Goal: Information Seeking & Learning: Learn about a topic

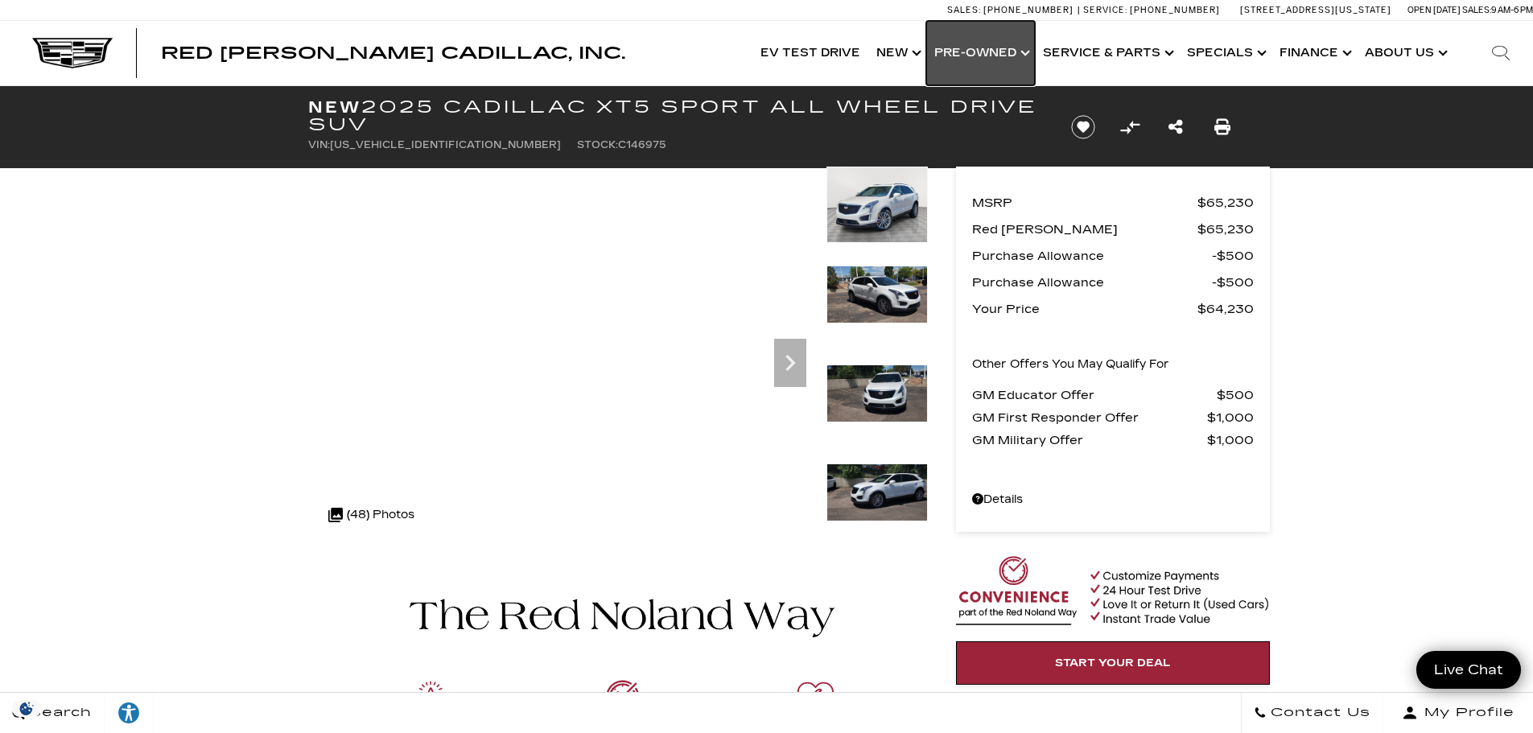
click at [976, 45] on link "Show Pre-Owned" at bounding box center [980, 53] width 109 height 64
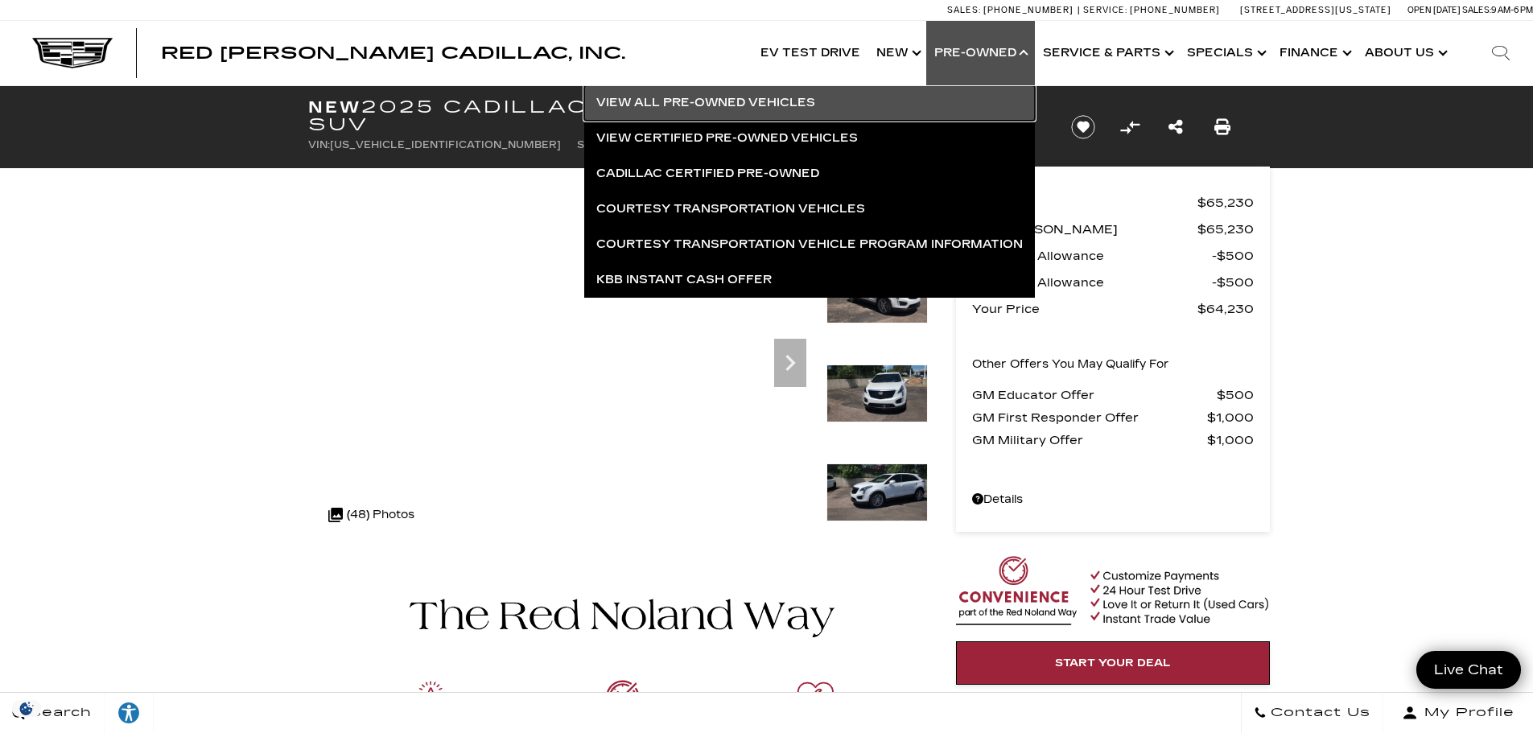
click at [920, 97] on link "View All Pre-Owned Vehicles" at bounding box center [809, 102] width 451 height 35
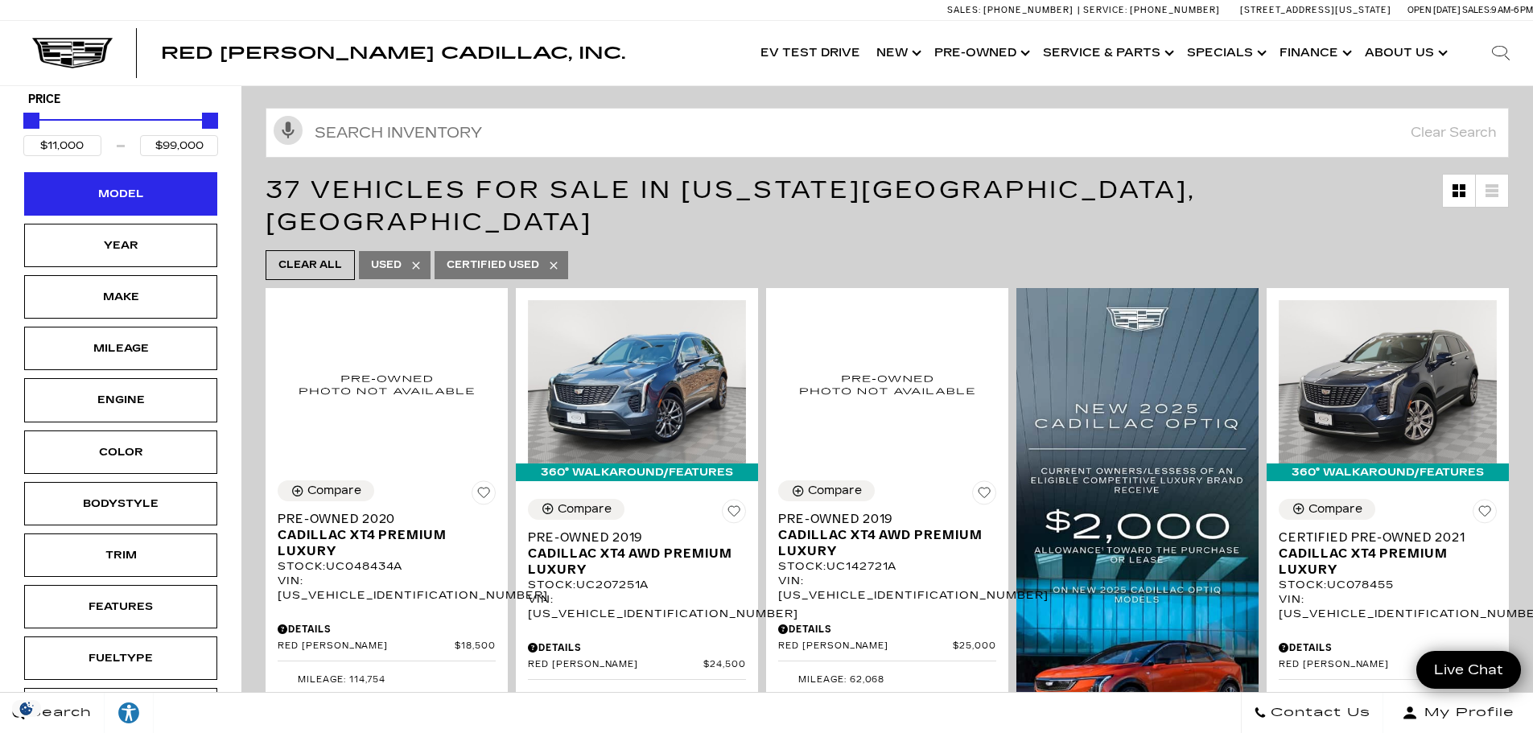
click at [159, 201] on div "Model" at bounding box center [120, 194] width 80 height 18
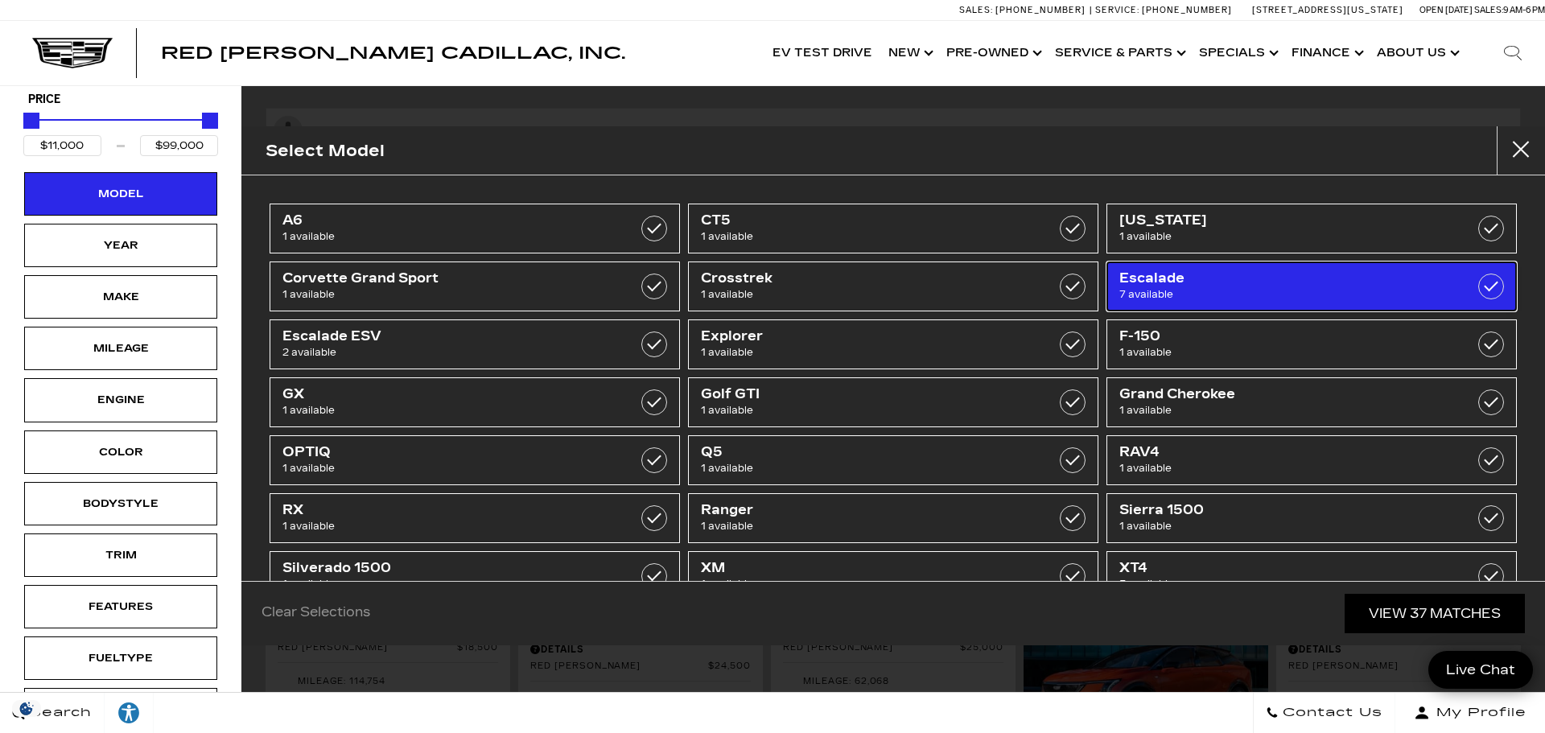
click at [1486, 282] on label at bounding box center [1491, 287] width 26 height 26
type input "$50,000"
checkbox input "true"
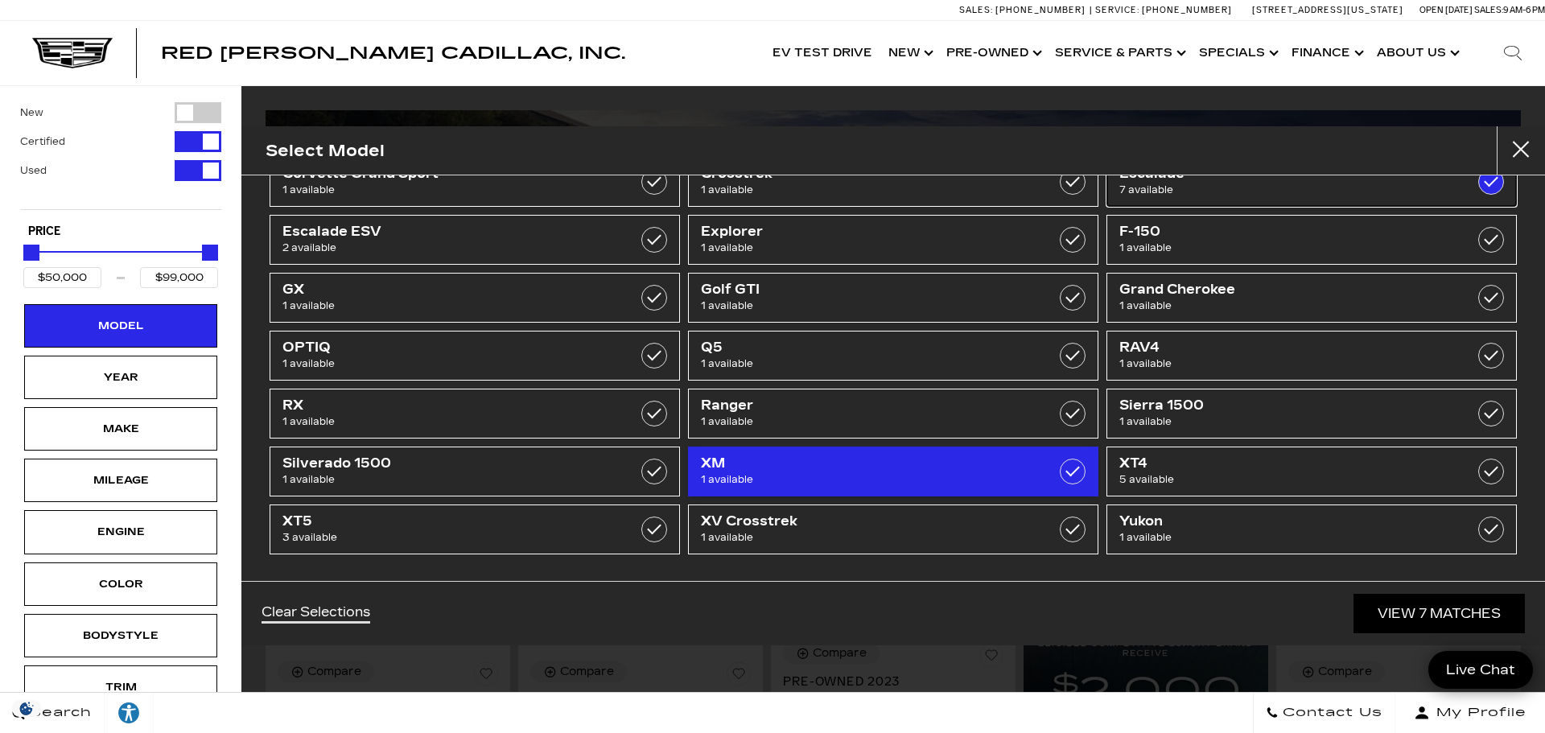
scroll to position [106, 0]
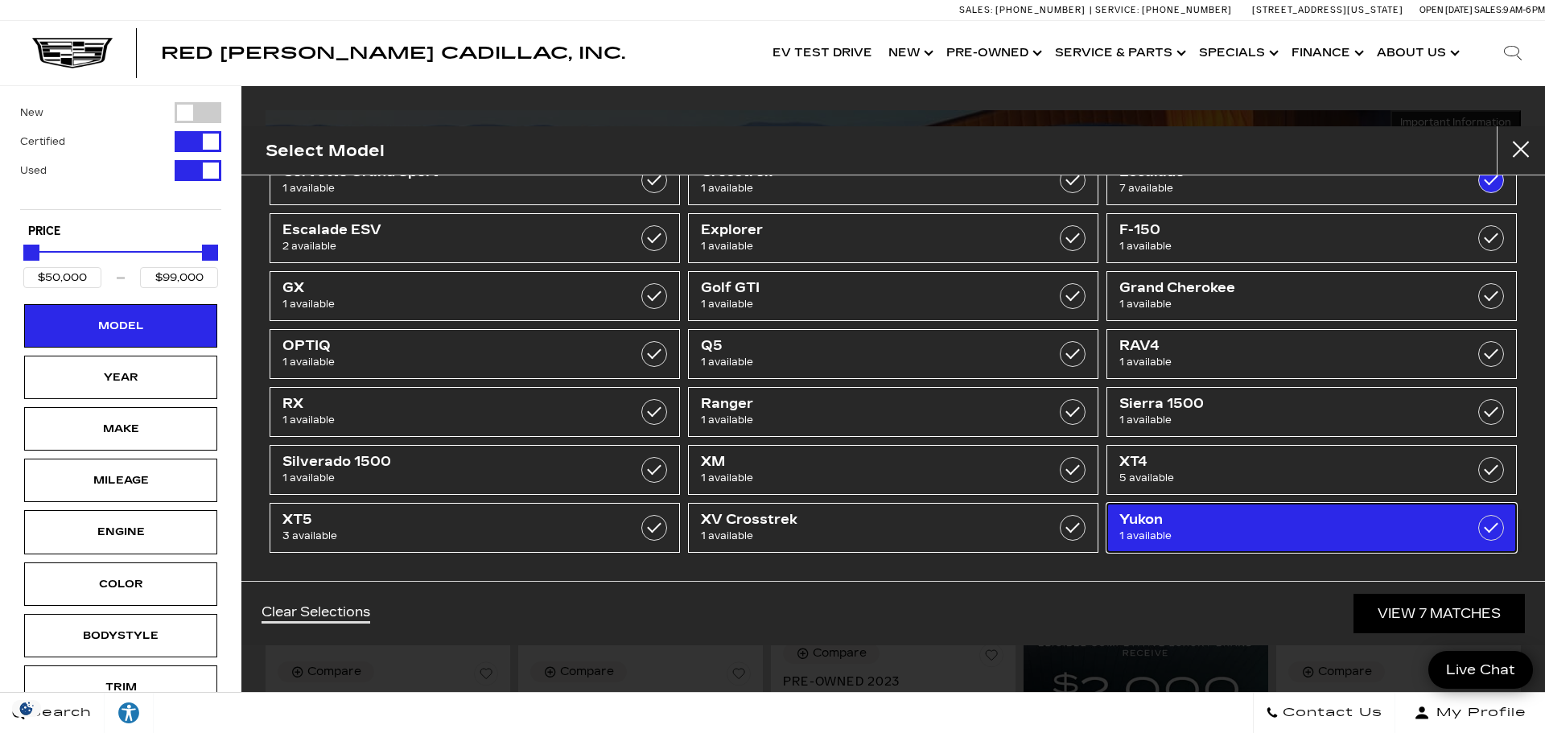
click at [1478, 526] on label at bounding box center [1491, 528] width 26 height 26
checkbox input "true"
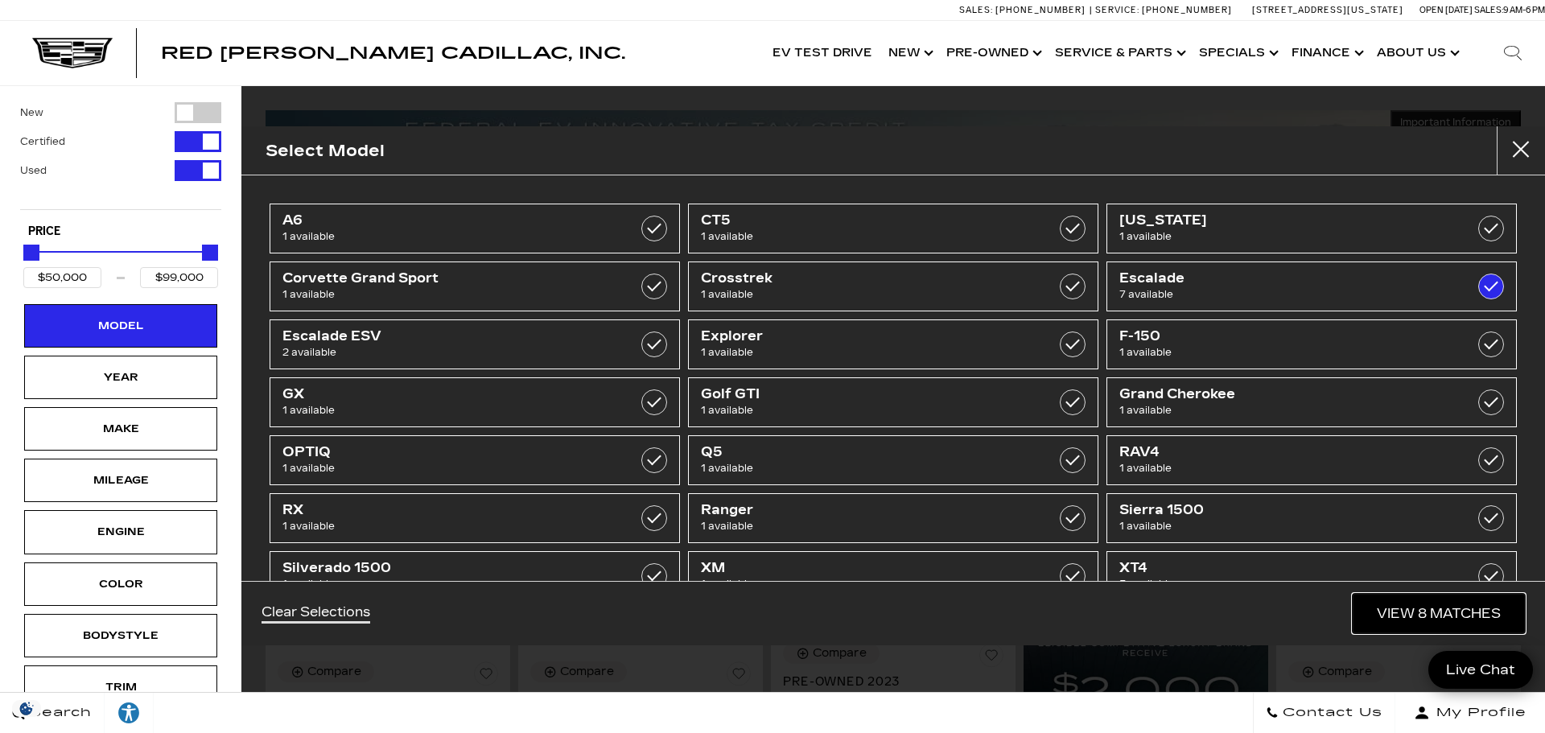
click at [1450, 603] on link "View 8 Matches" at bounding box center [1439, 613] width 172 height 39
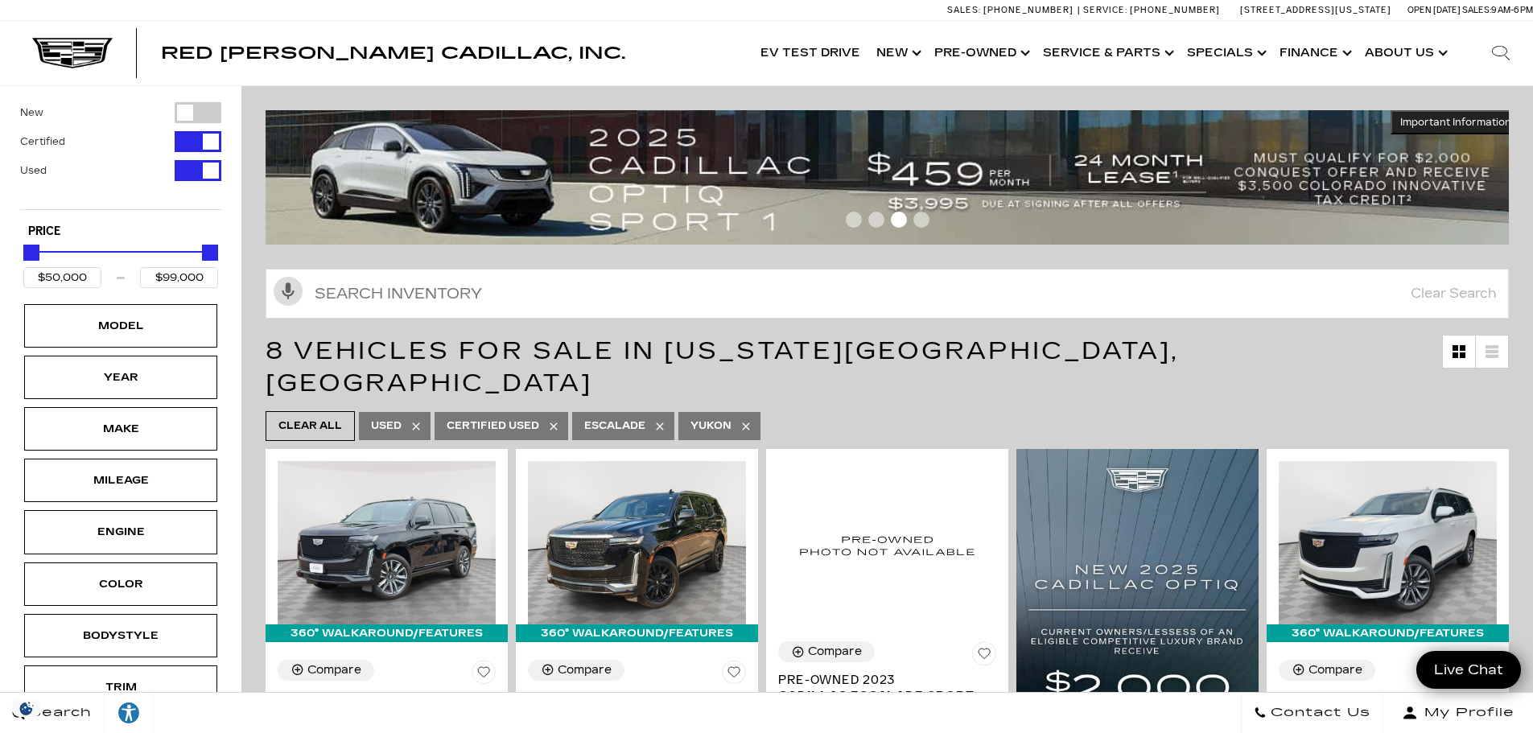
click at [1501, 51] on icon "Search" at bounding box center [1500, 52] width 19 height 19
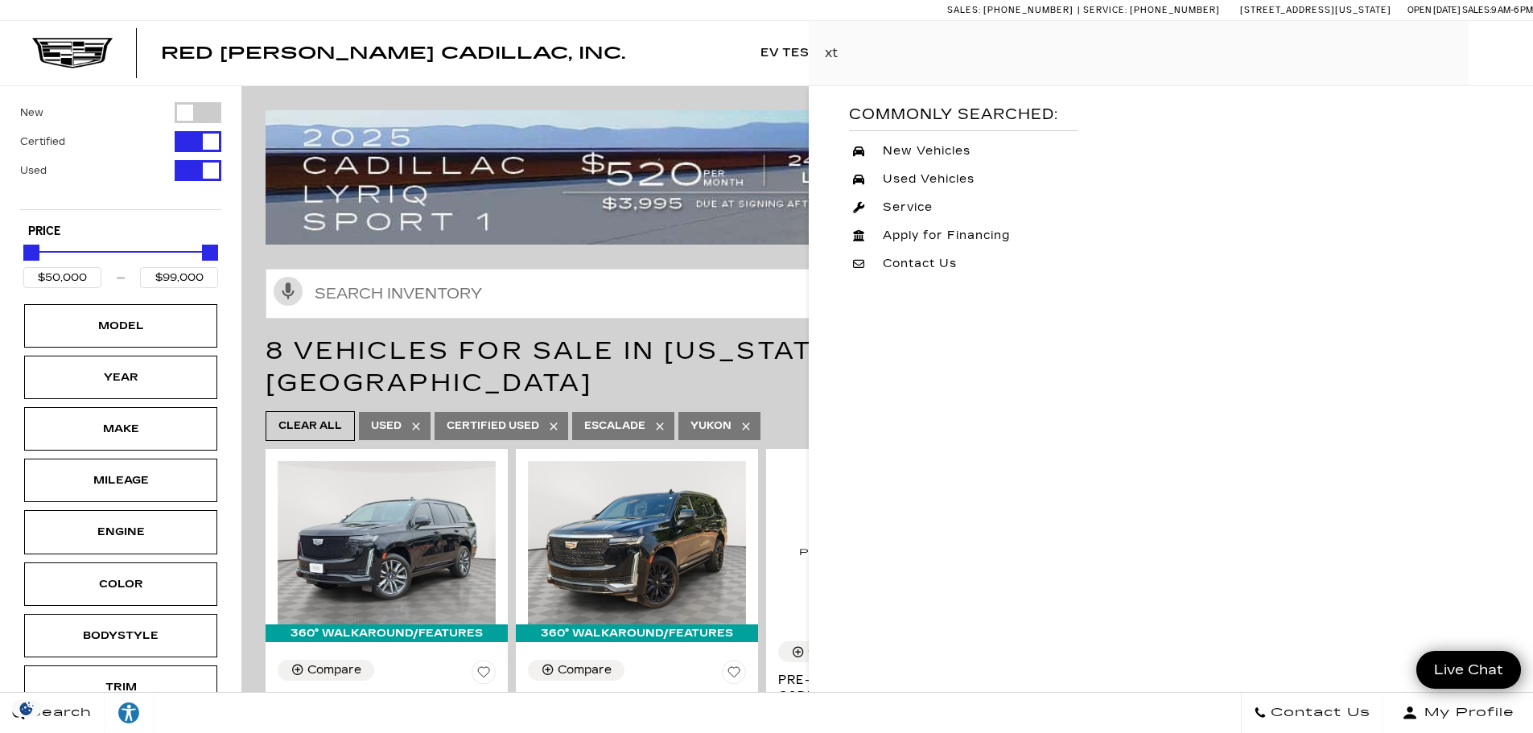
type input "xt6"
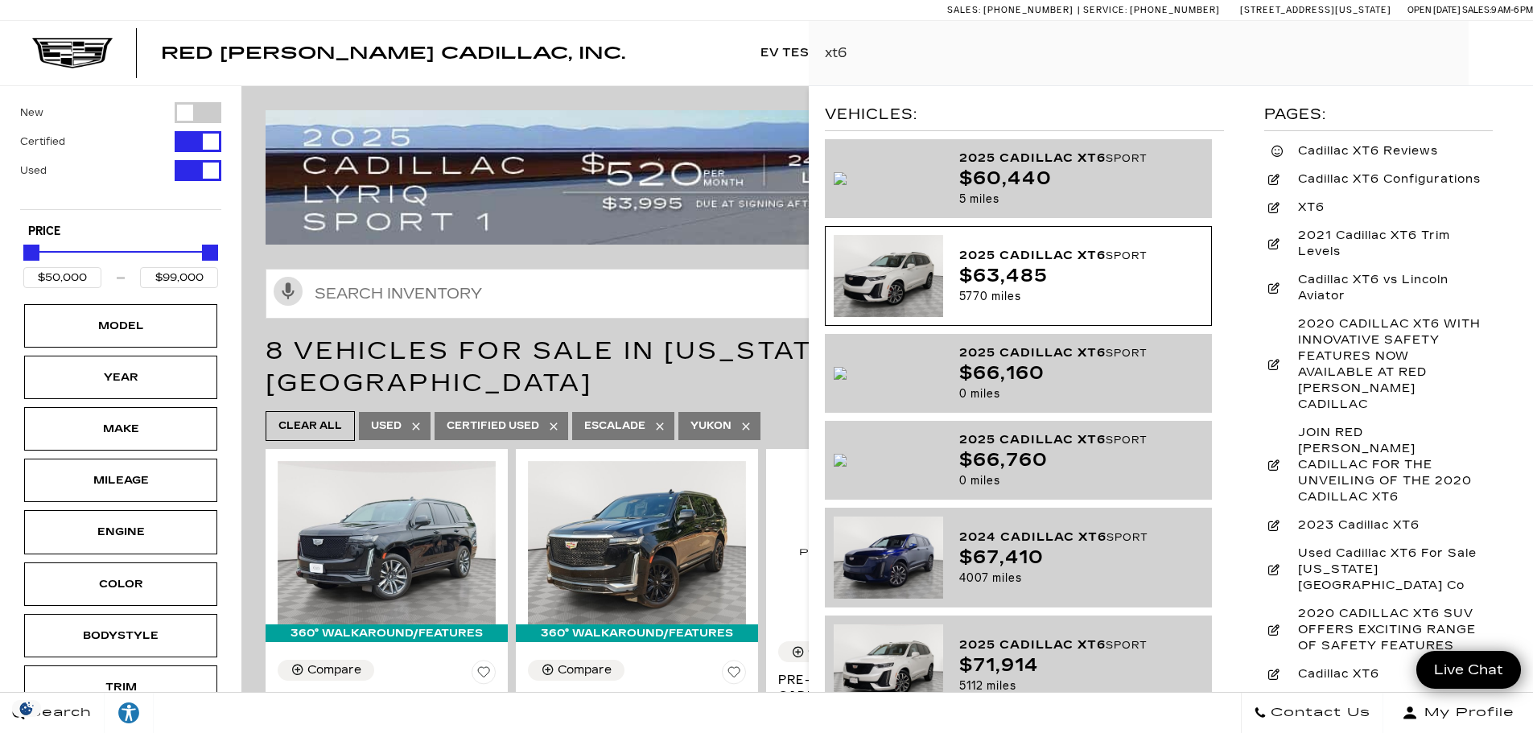
click at [1097, 278] on div "$63,485" at bounding box center [1075, 276] width 232 height 20
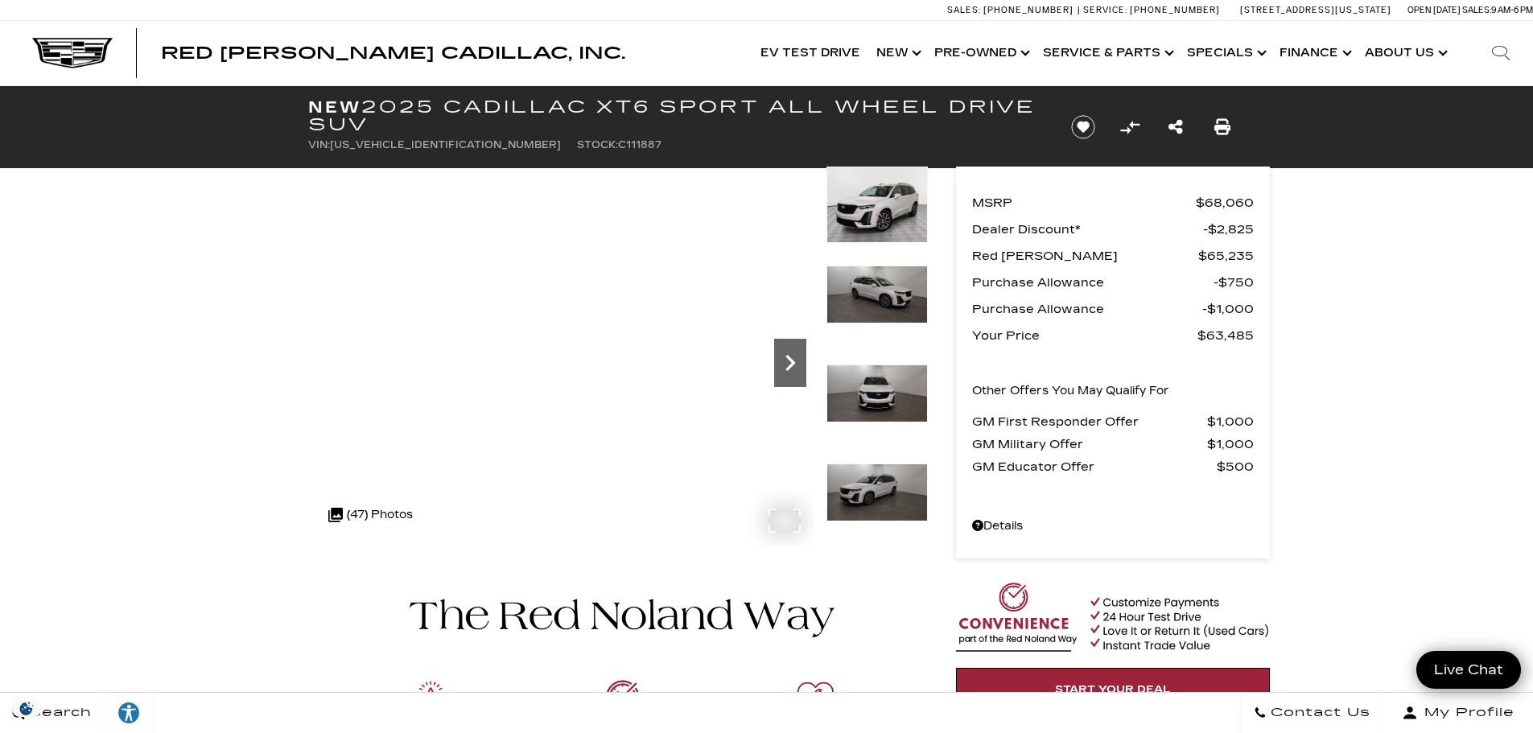
click at [798, 366] on icon "Next" at bounding box center [790, 363] width 32 height 32
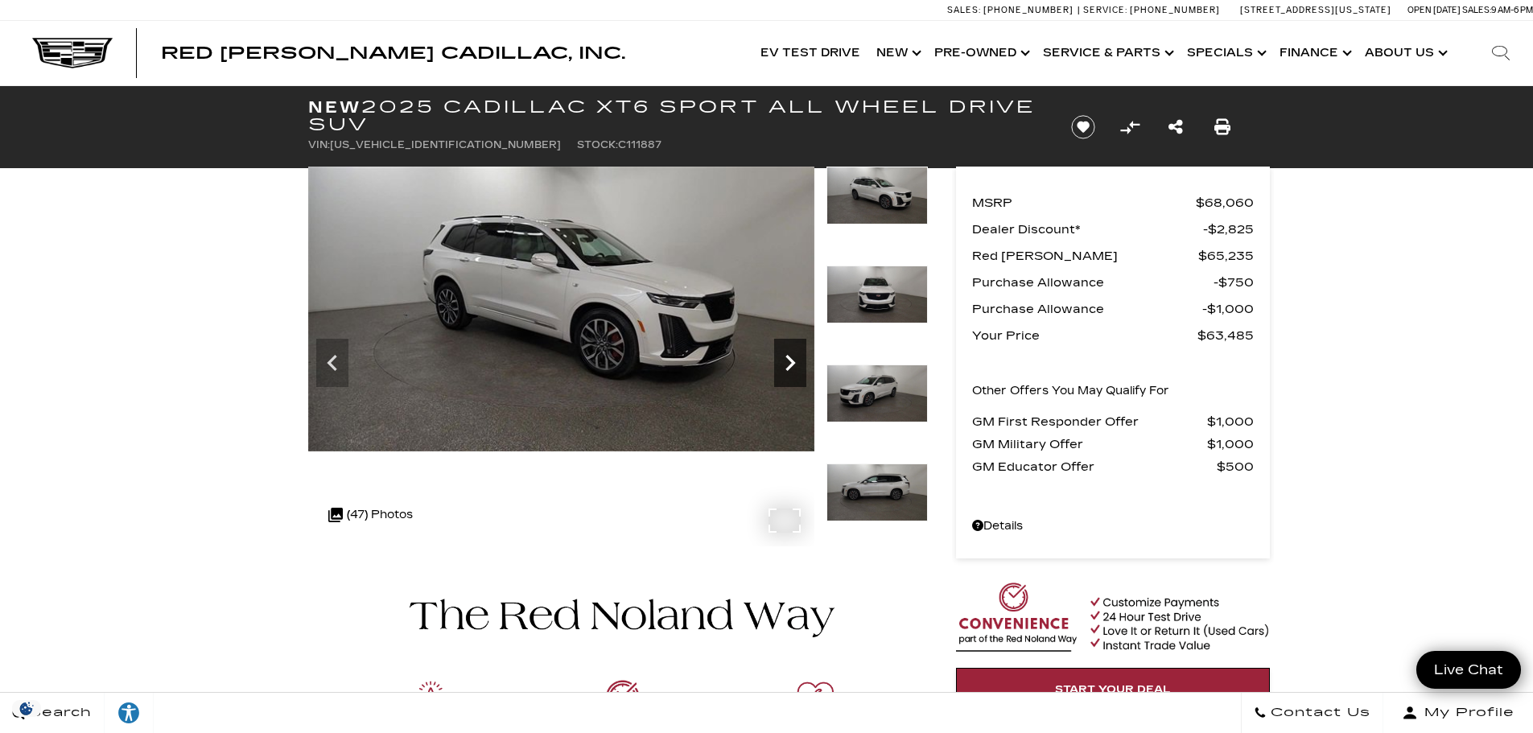
click at [798, 366] on icon "Next" at bounding box center [790, 363] width 32 height 32
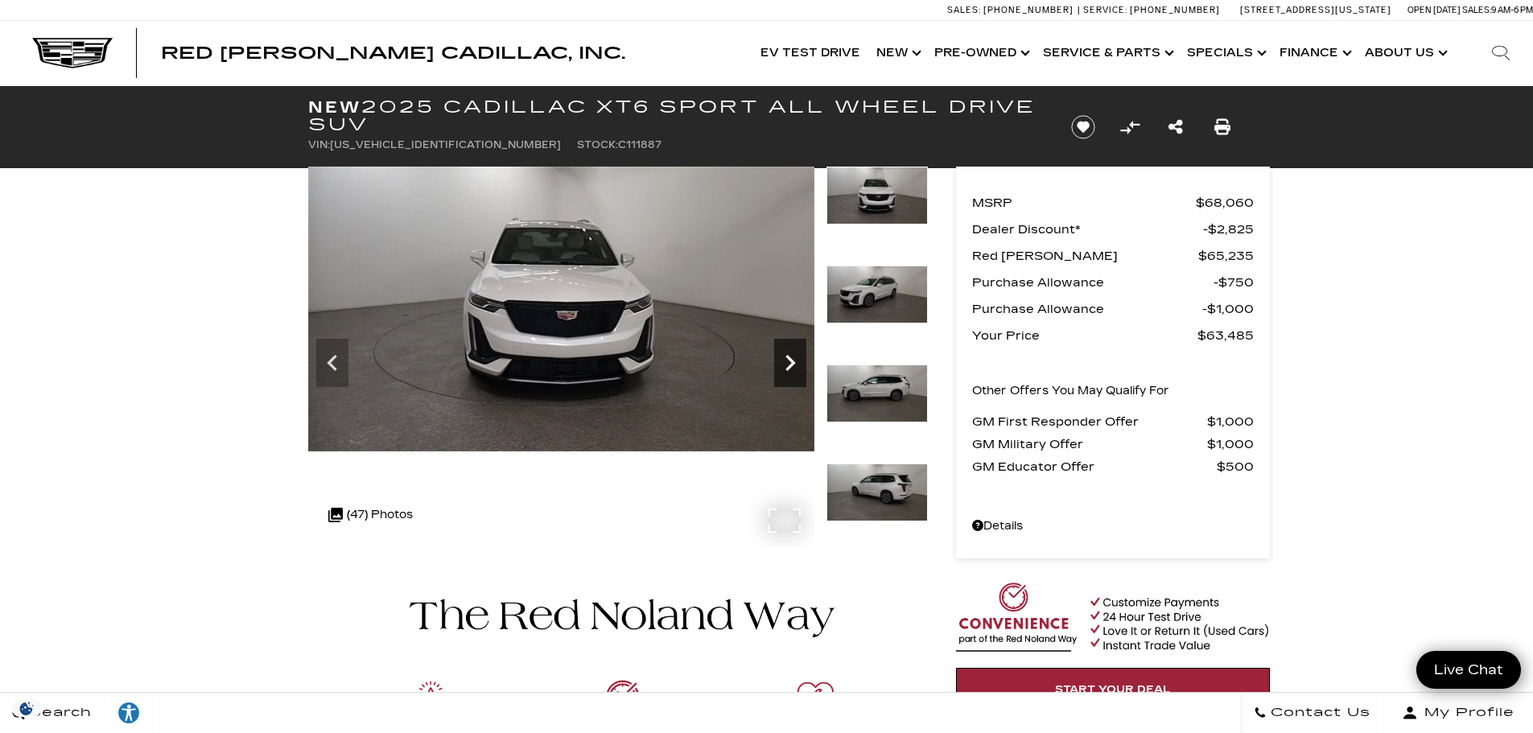
click at [798, 366] on icon "Next" at bounding box center [790, 363] width 32 height 32
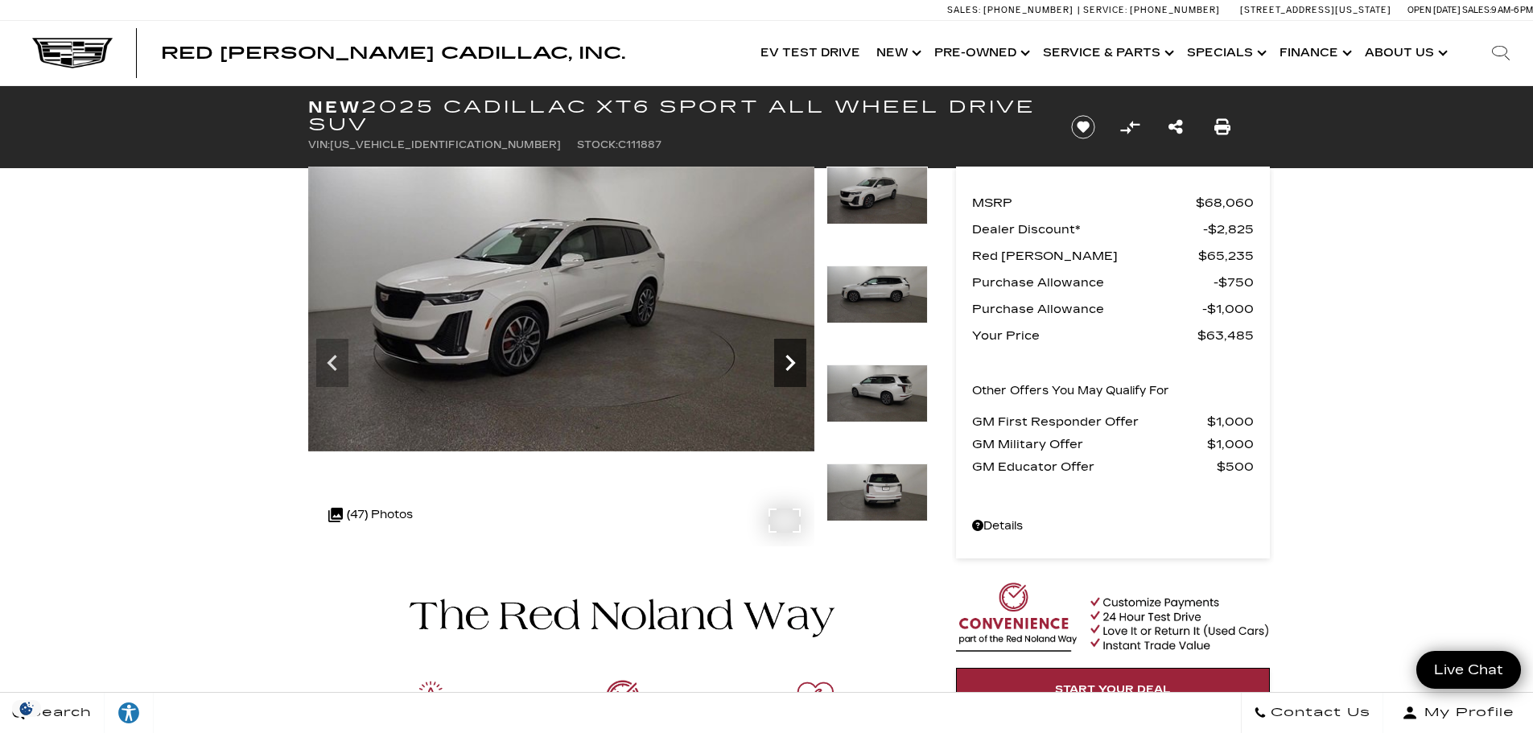
click at [798, 366] on icon "Next" at bounding box center [790, 363] width 32 height 32
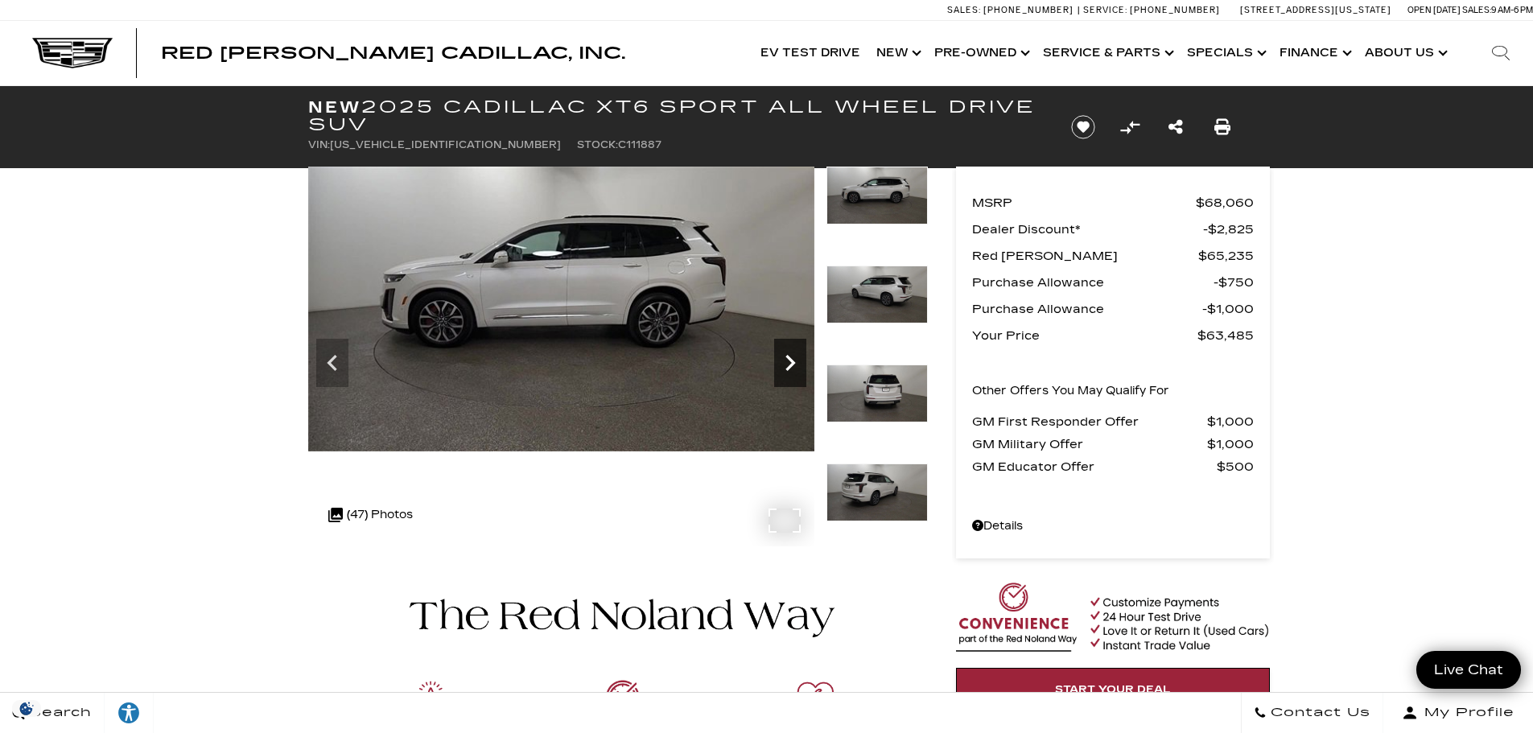
click at [798, 366] on icon "Next" at bounding box center [790, 363] width 32 height 32
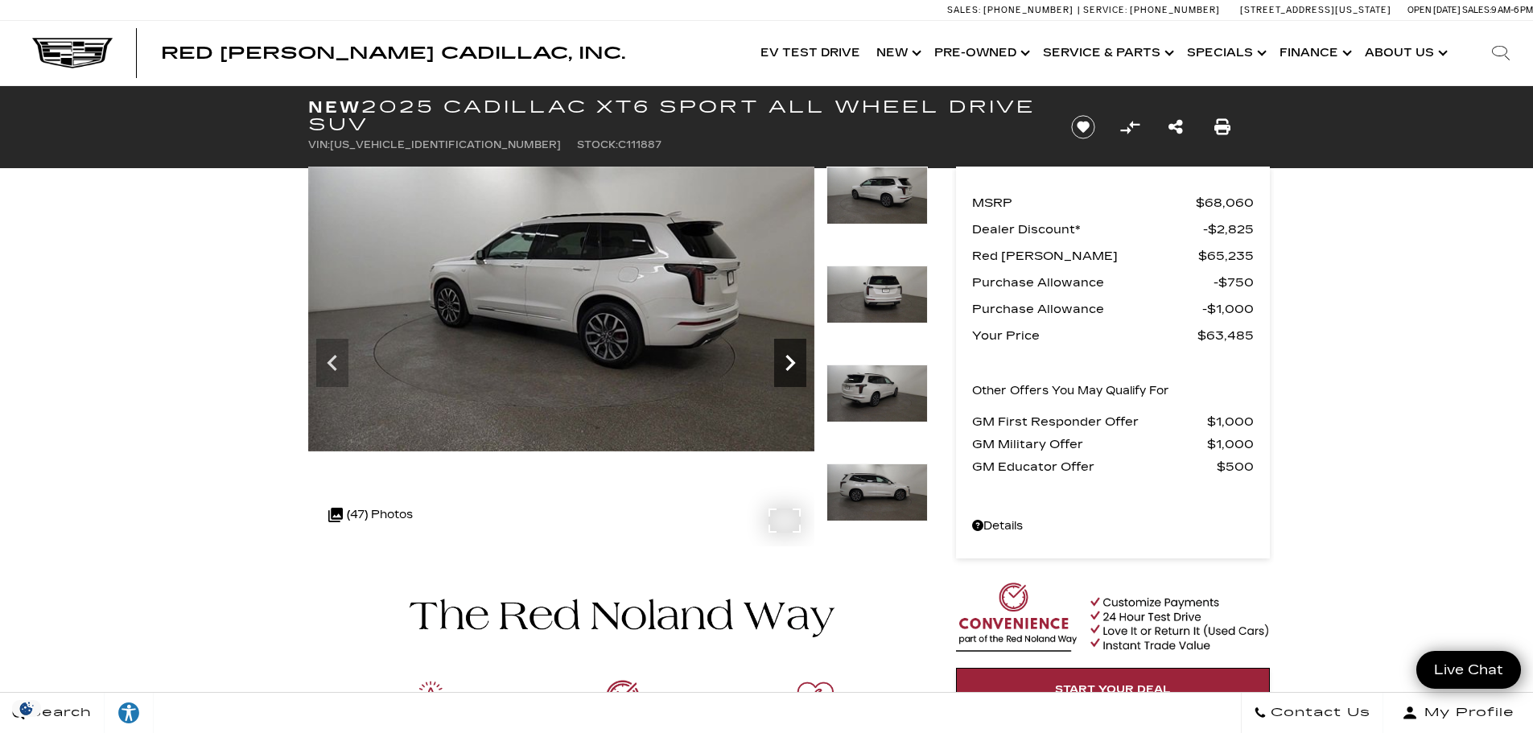
click at [798, 366] on icon "Next" at bounding box center [790, 363] width 32 height 32
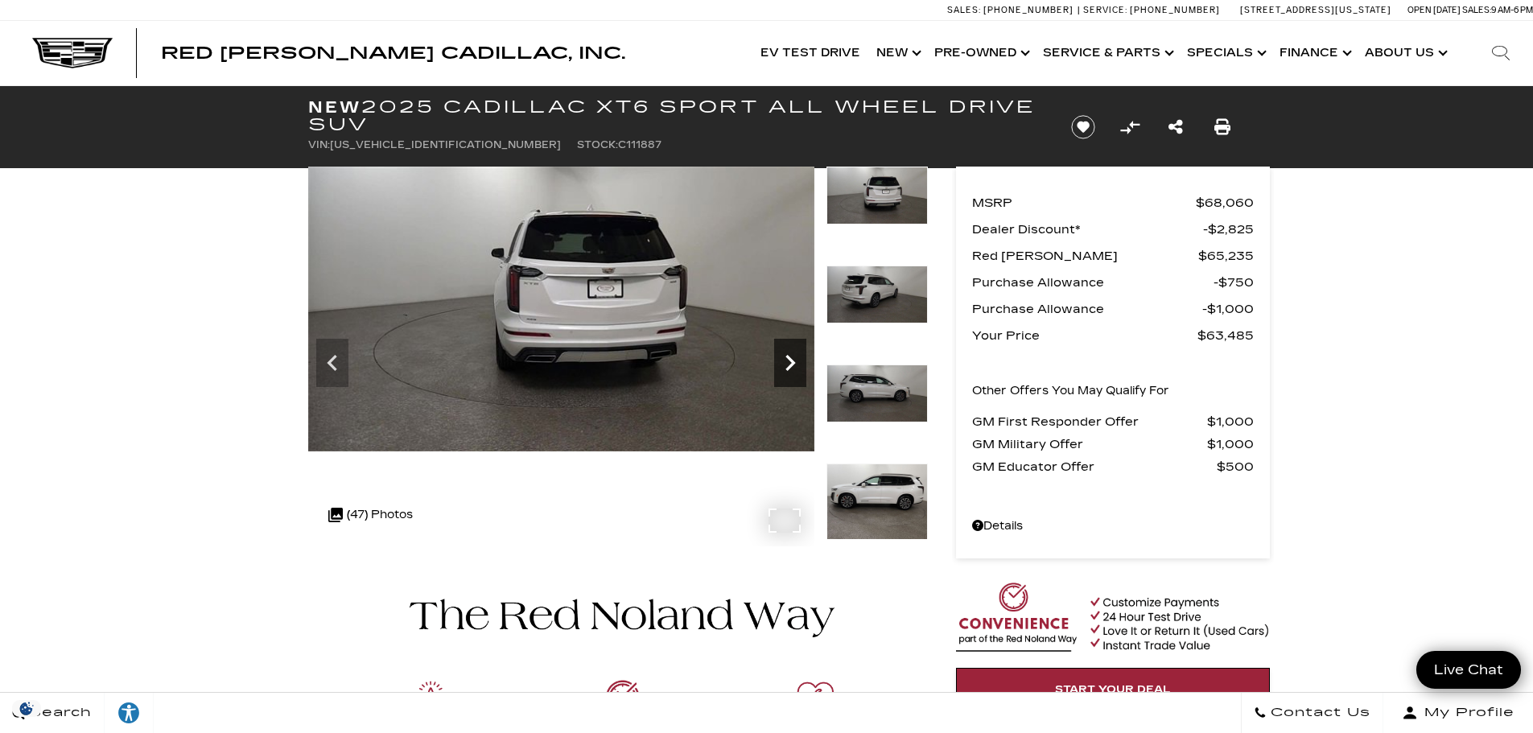
click at [798, 366] on icon "Next" at bounding box center [790, 363] width 32 height 32
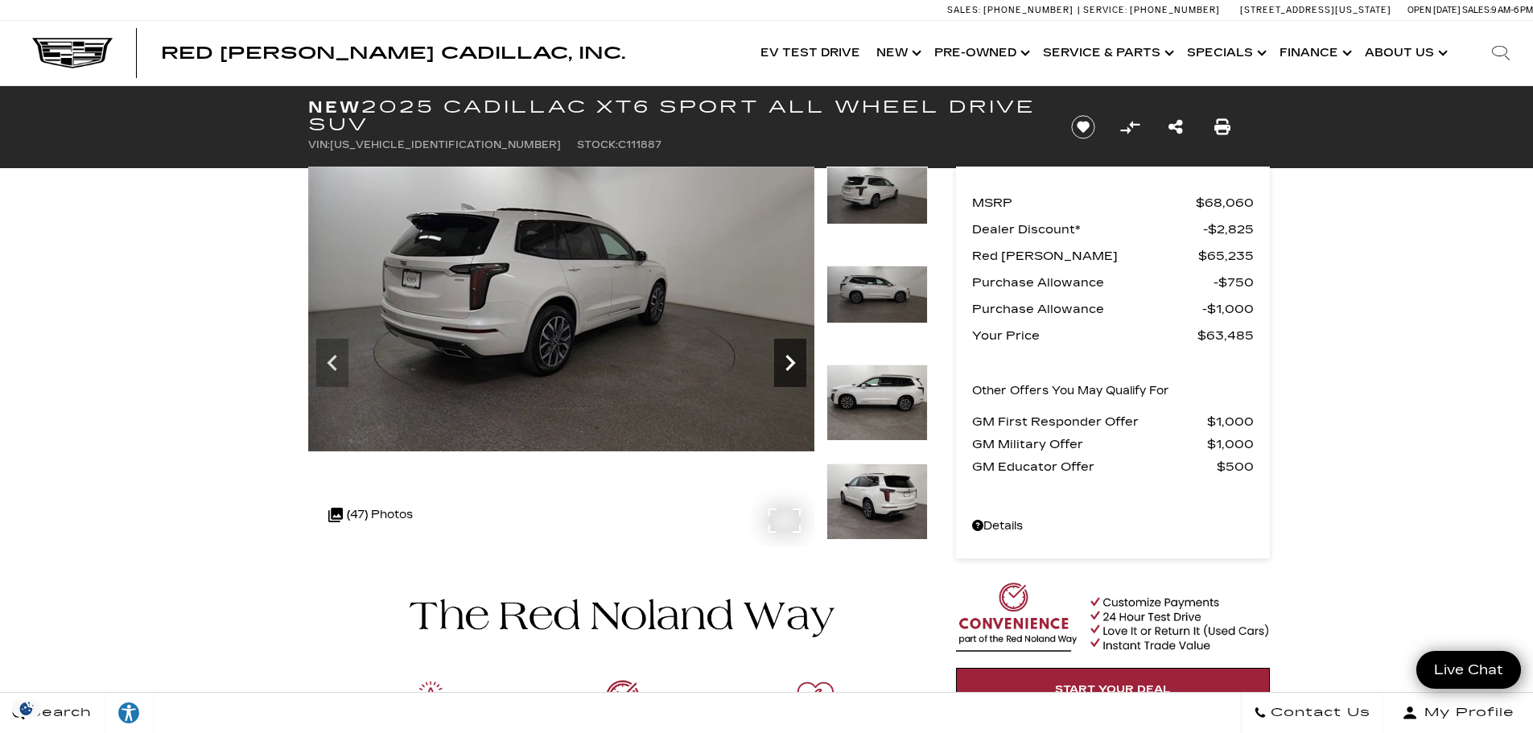
click at [798, 366] on icon "Next" at bounding box center [790, 363] width 32 height 32
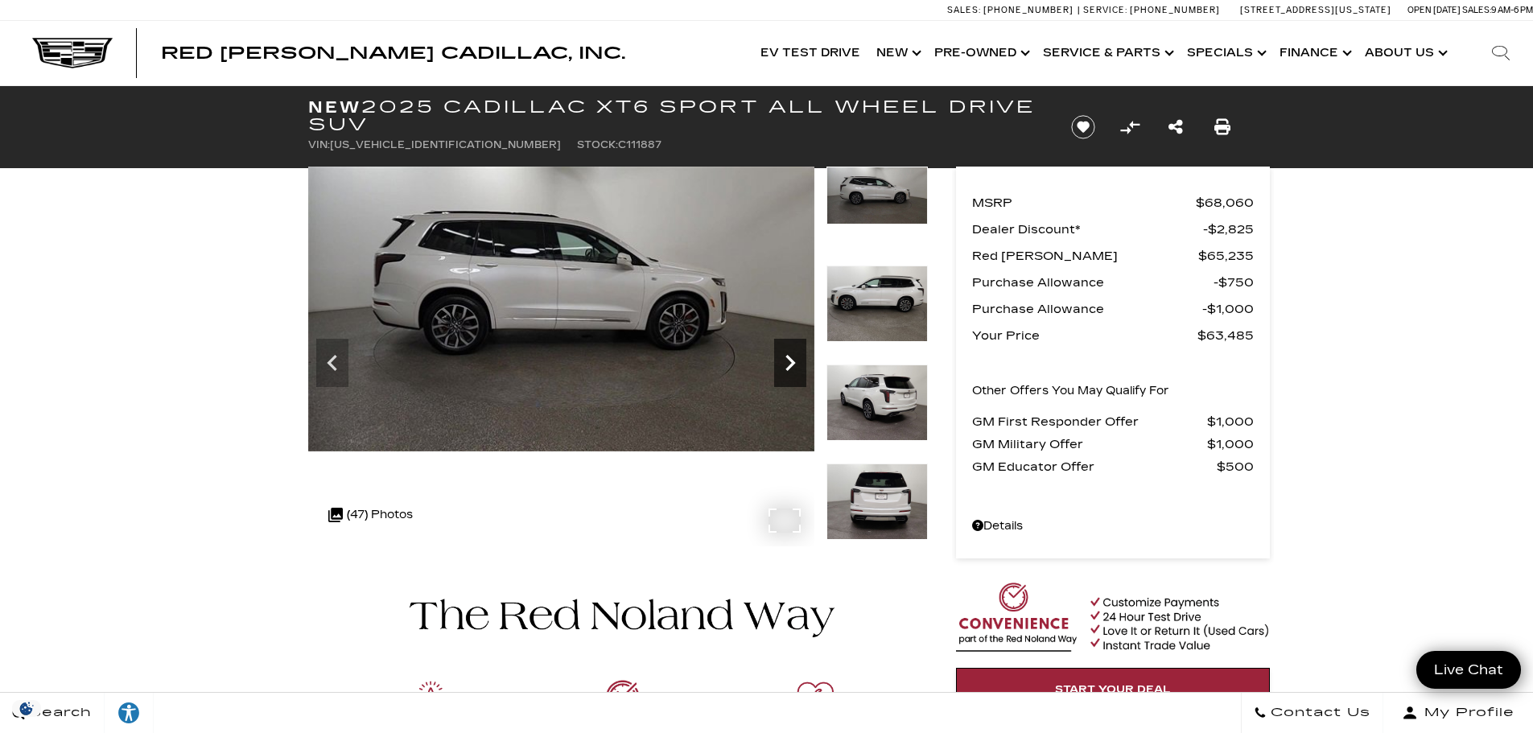
click at [798, 366] on icon "Next" at bounding box center [790, 363] width 32 height 32
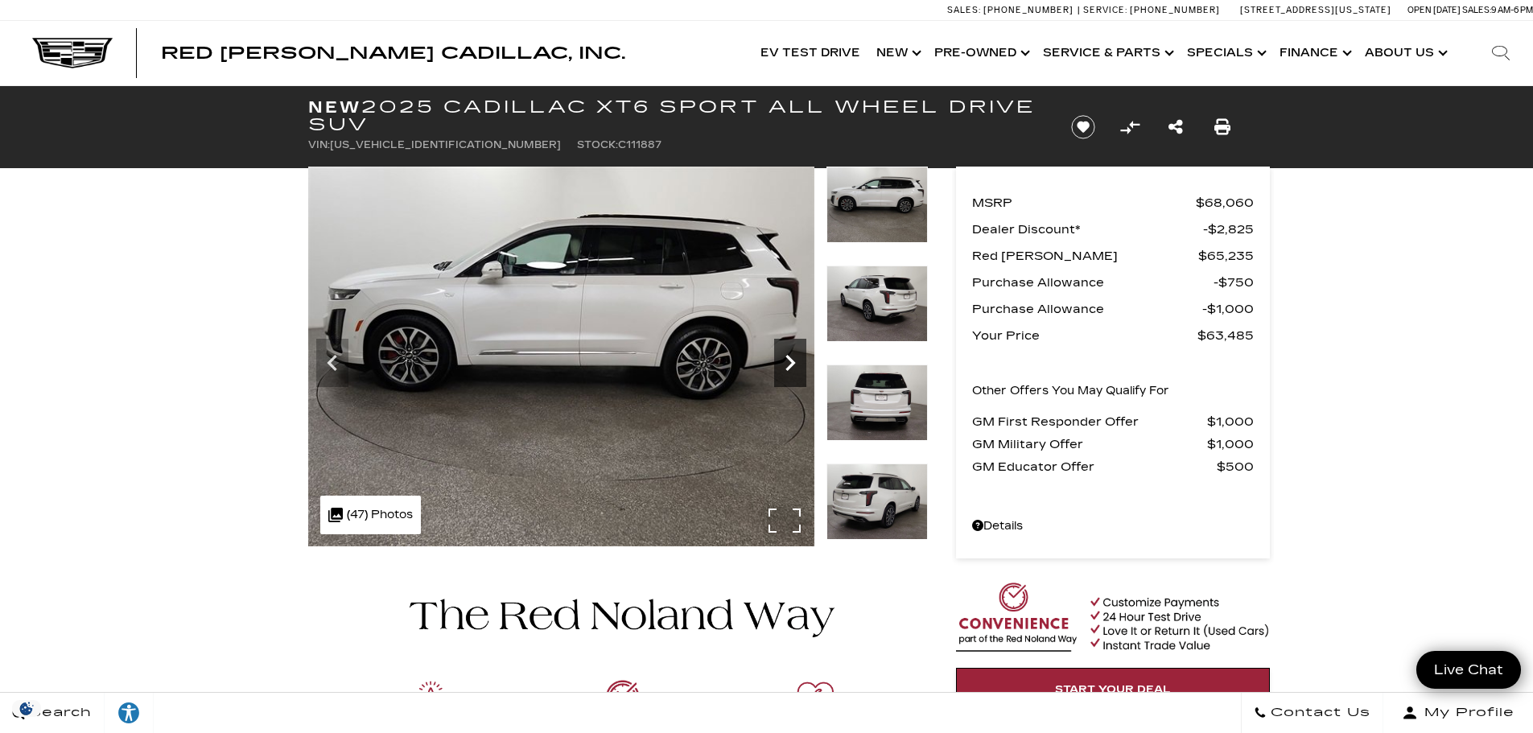
click at [798, 366] on icon "Next" at bounding box center [790, 363] width 32 height 32
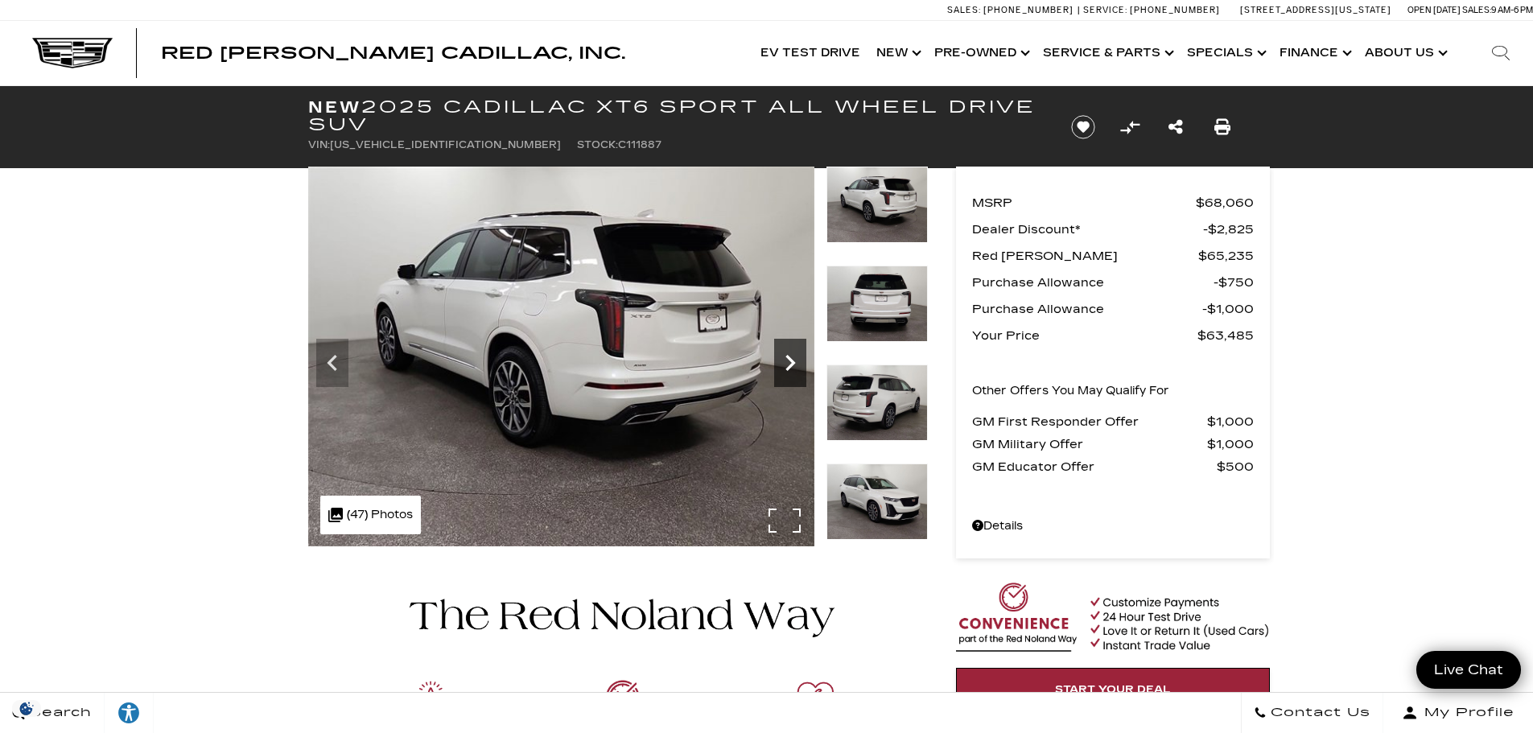
click at [798, 366] on icon "Next" at bounding box center [790, 363] width 32 height 32
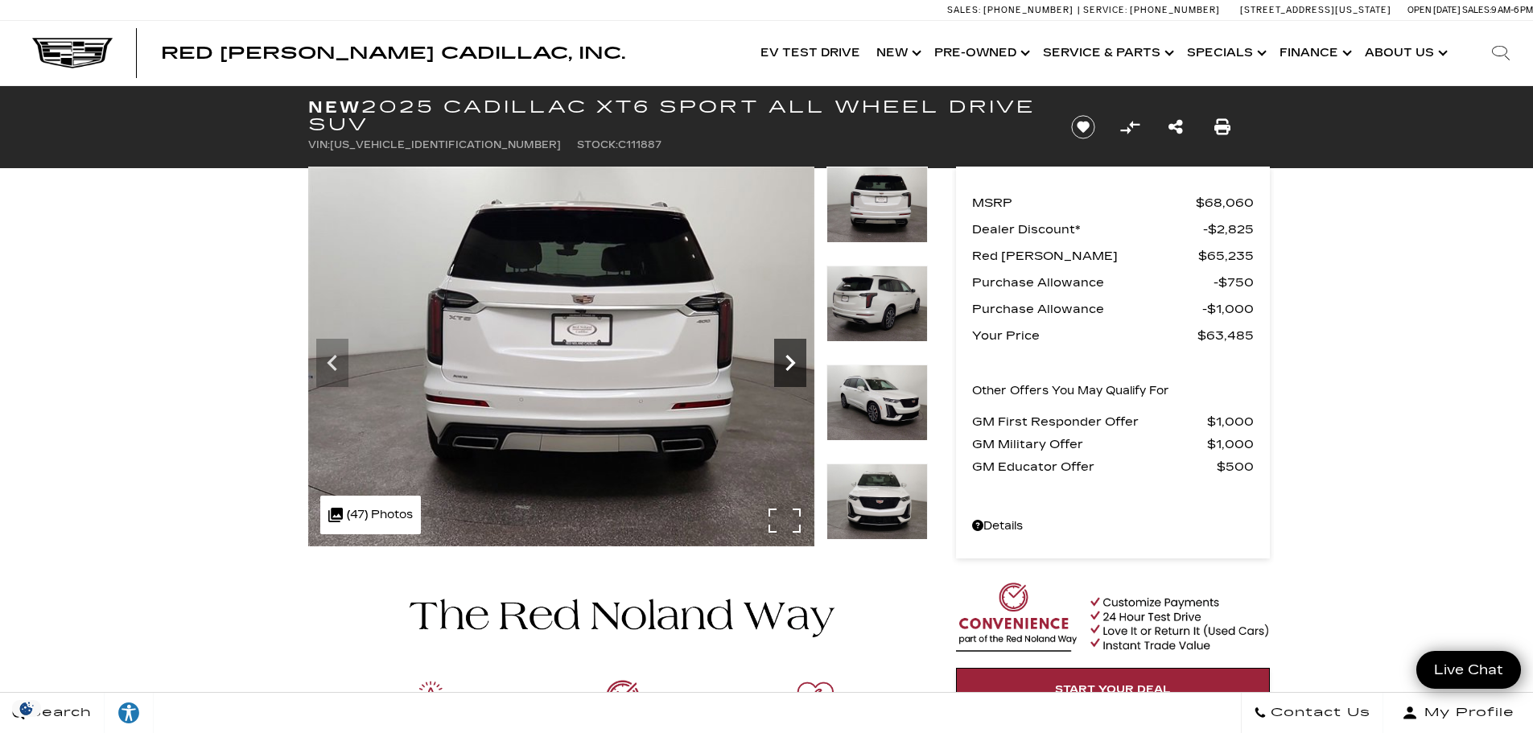
click at [798, 366] on icon "Next" at bounding box center [790, 363] width 32 height 32
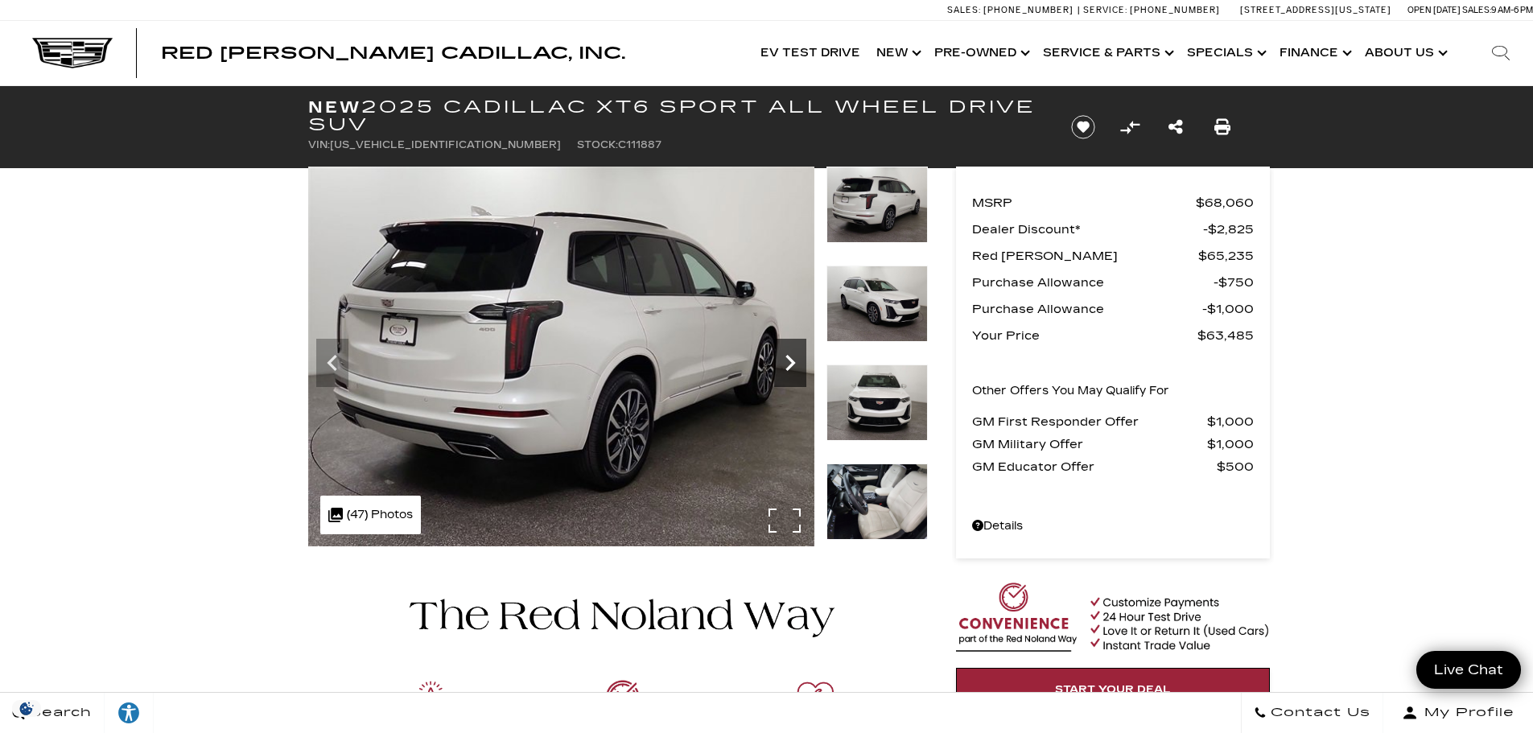
click at [798, 366] on icon "Next" at bounding box center [790, 363] width 32 height 32
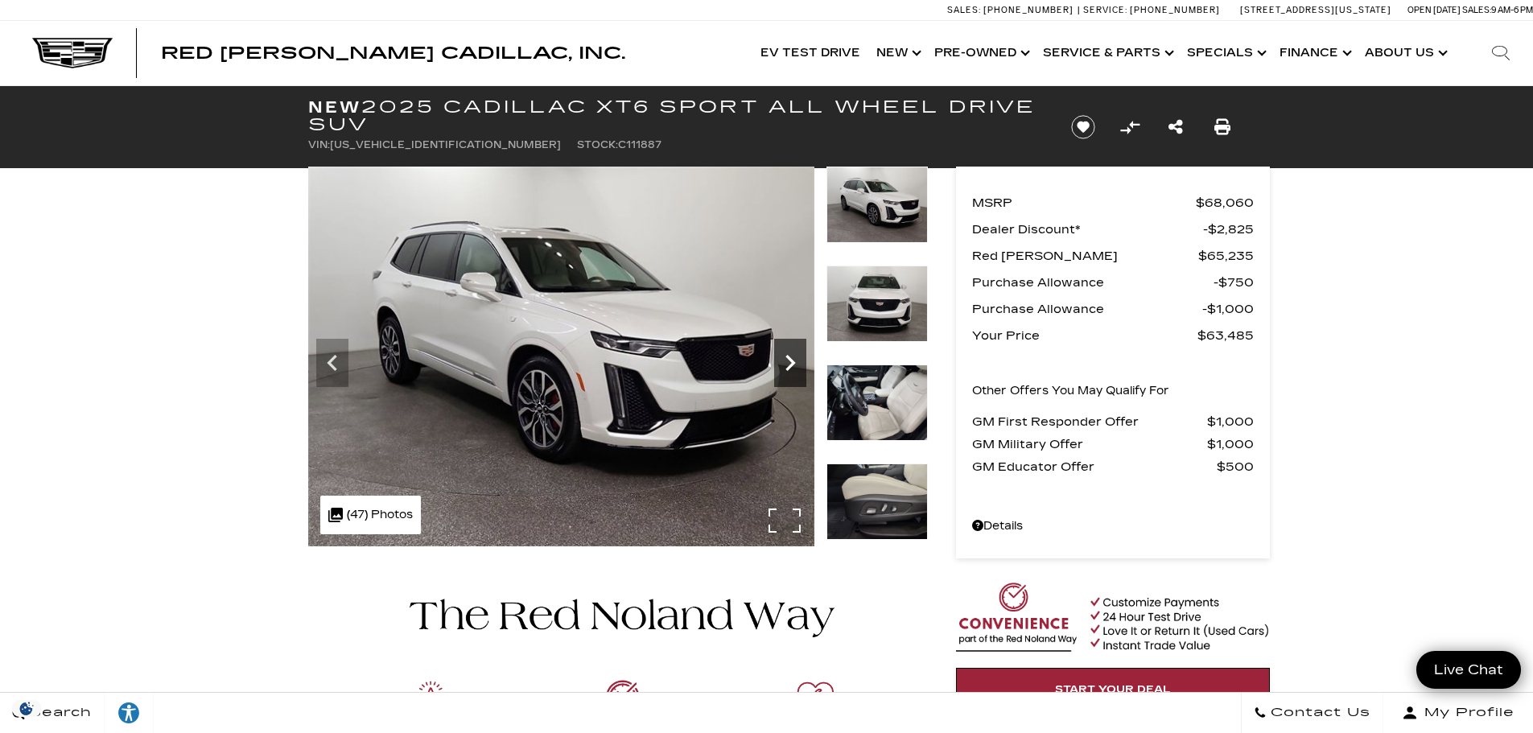
click at [798, 366] on icon "Next" at bounding box center [790, 363] width 32 height 32
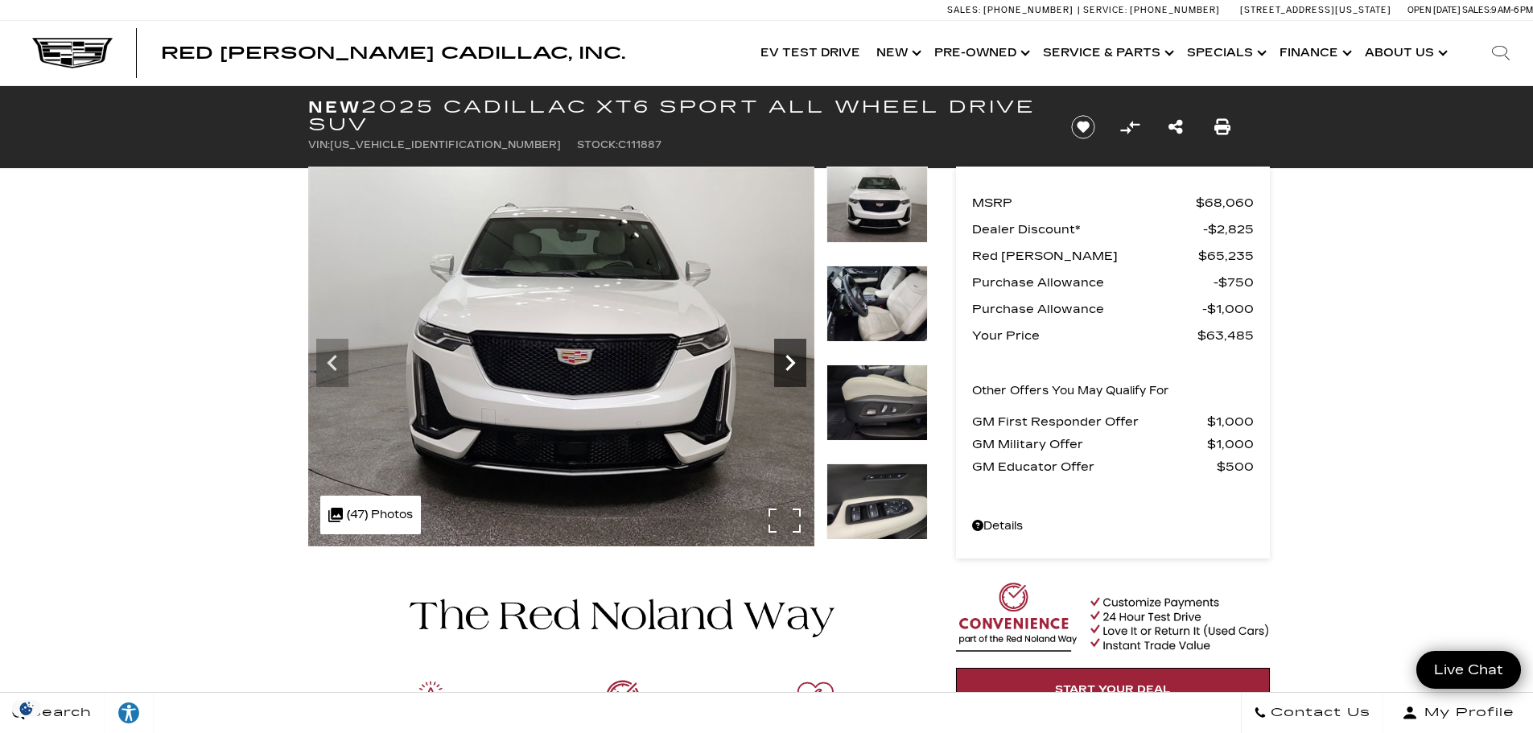
click at [798, 366] on icon "Next" at bounding box center [790, 363] width 32 height 32
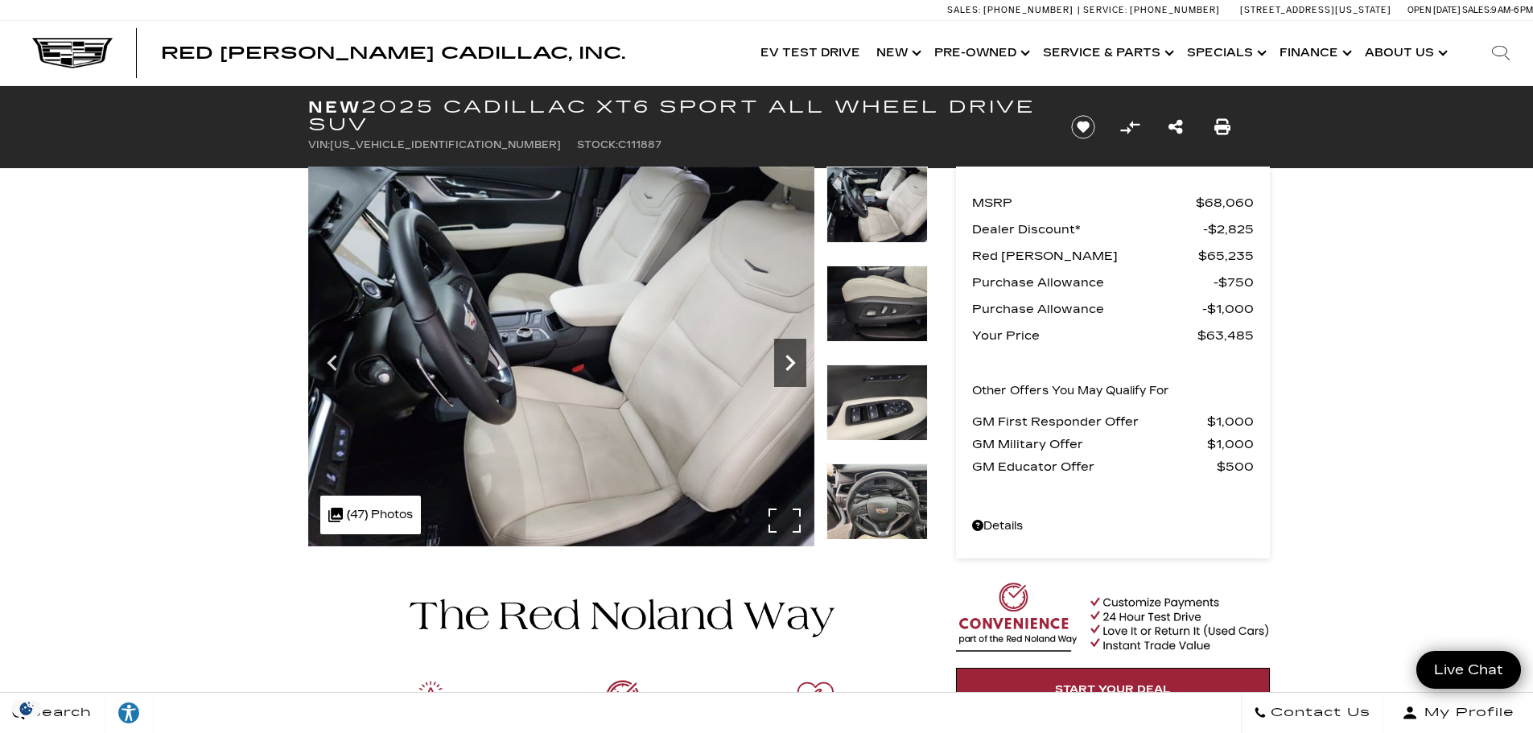
click at [798, 366] on icon "Next" at bounding box center [790, 363] width 32 height 32
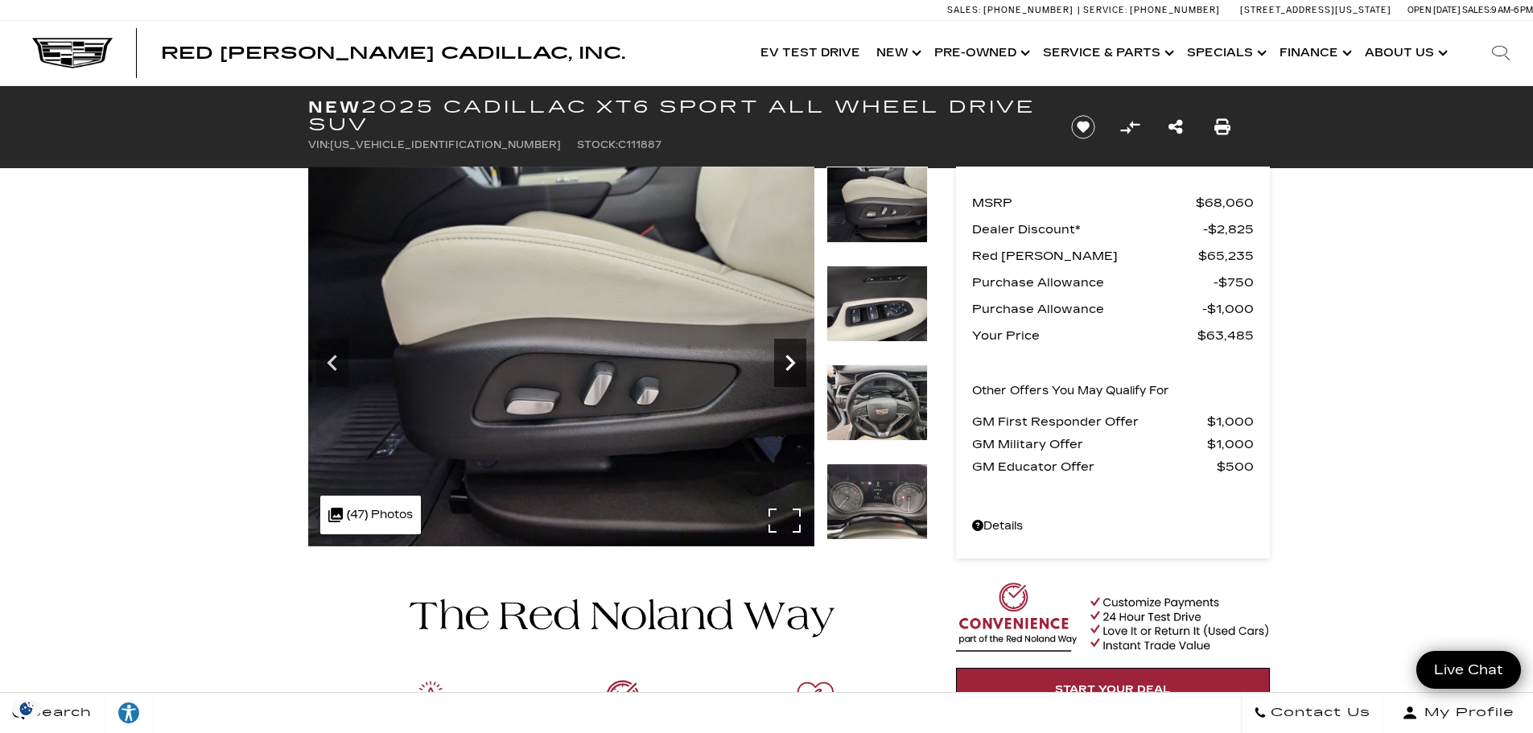
click at [798, 366] on icon "Next" at bounding box center [790, 363] width 32 height 32
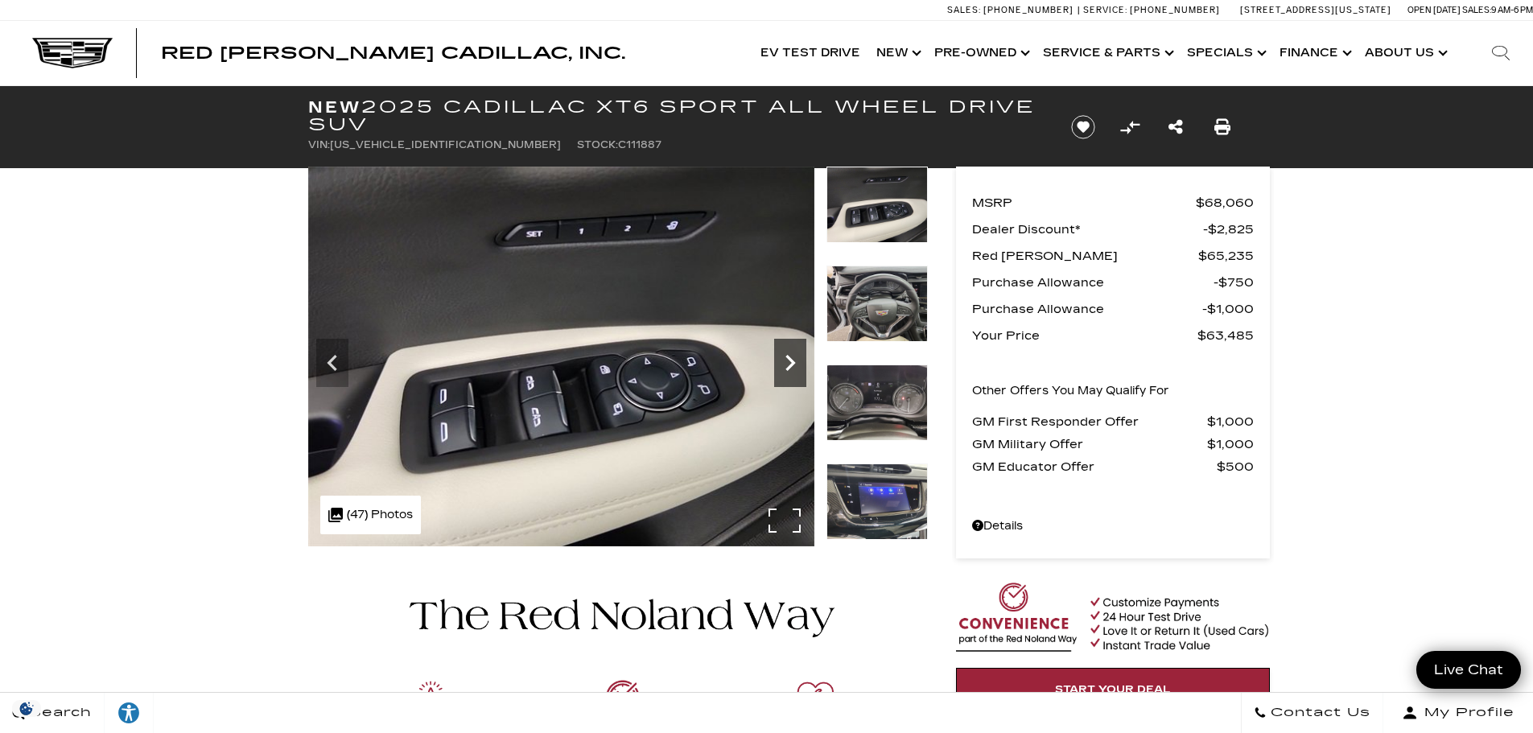
click at [798, 366] on icon "Next" at bounding box center [790, 363] width 32 height 32
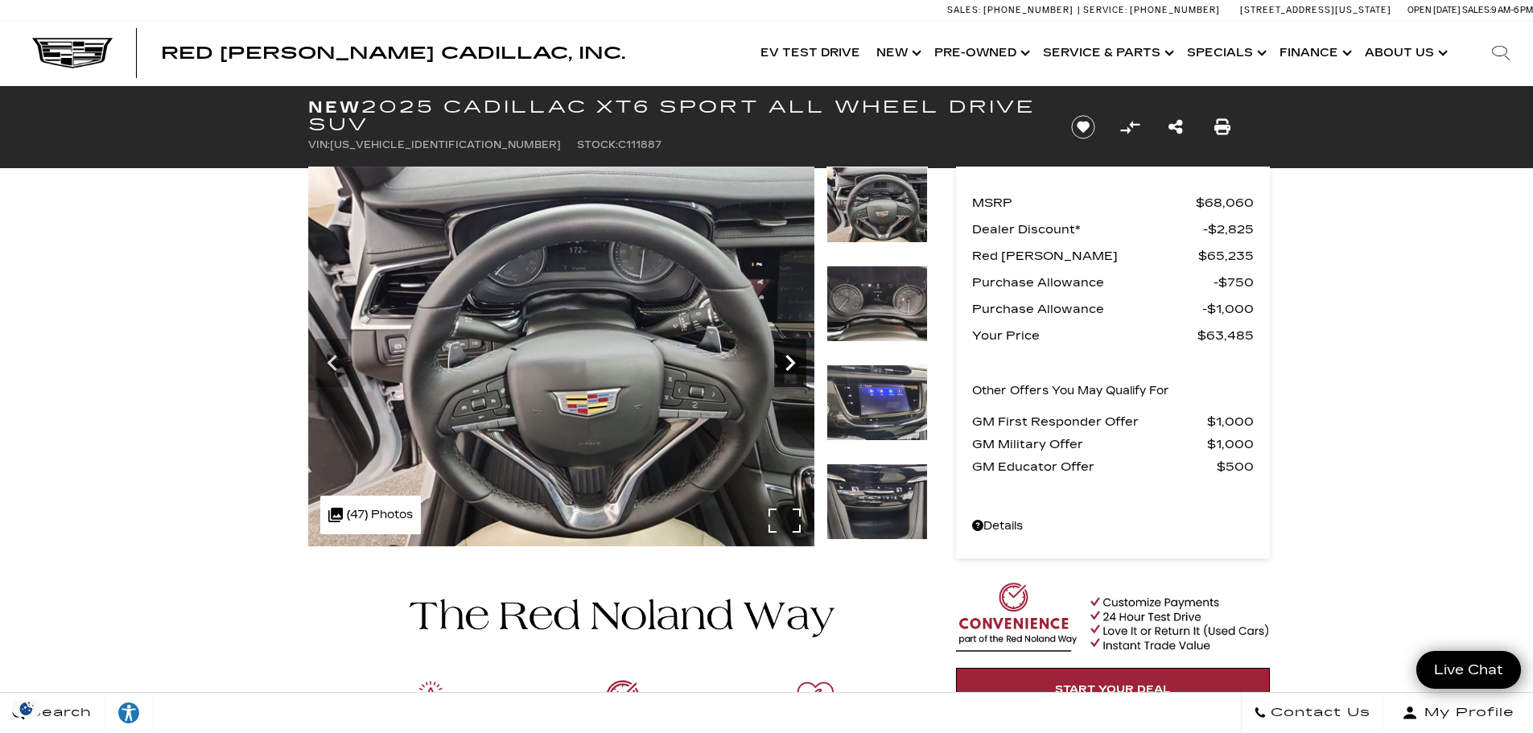
click at [798, 366] on icon "Next" at bounding box center [790, 363] width 32 height 32
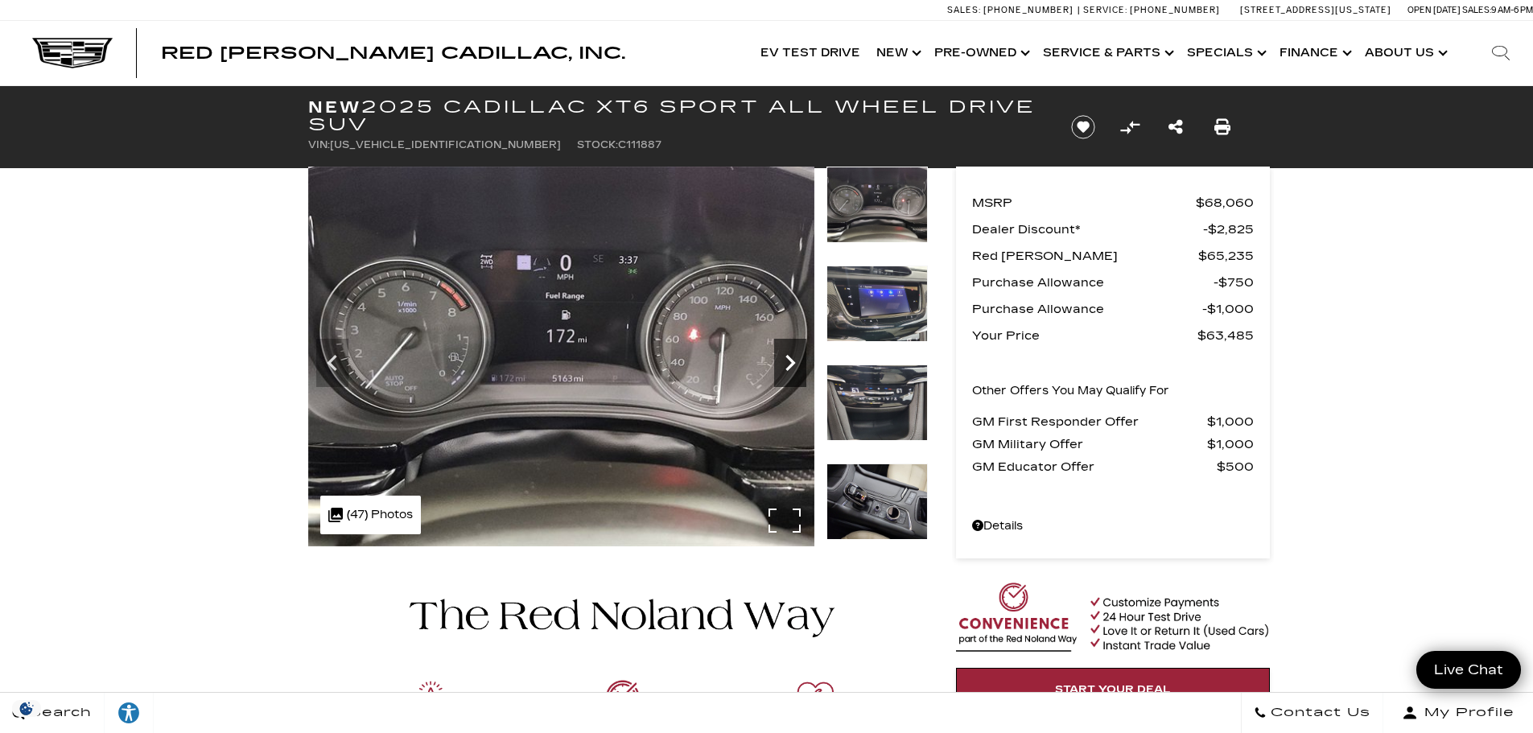
click at [789, 362] on icon "Next" at bounding box center [790, 363] width 32 height 32
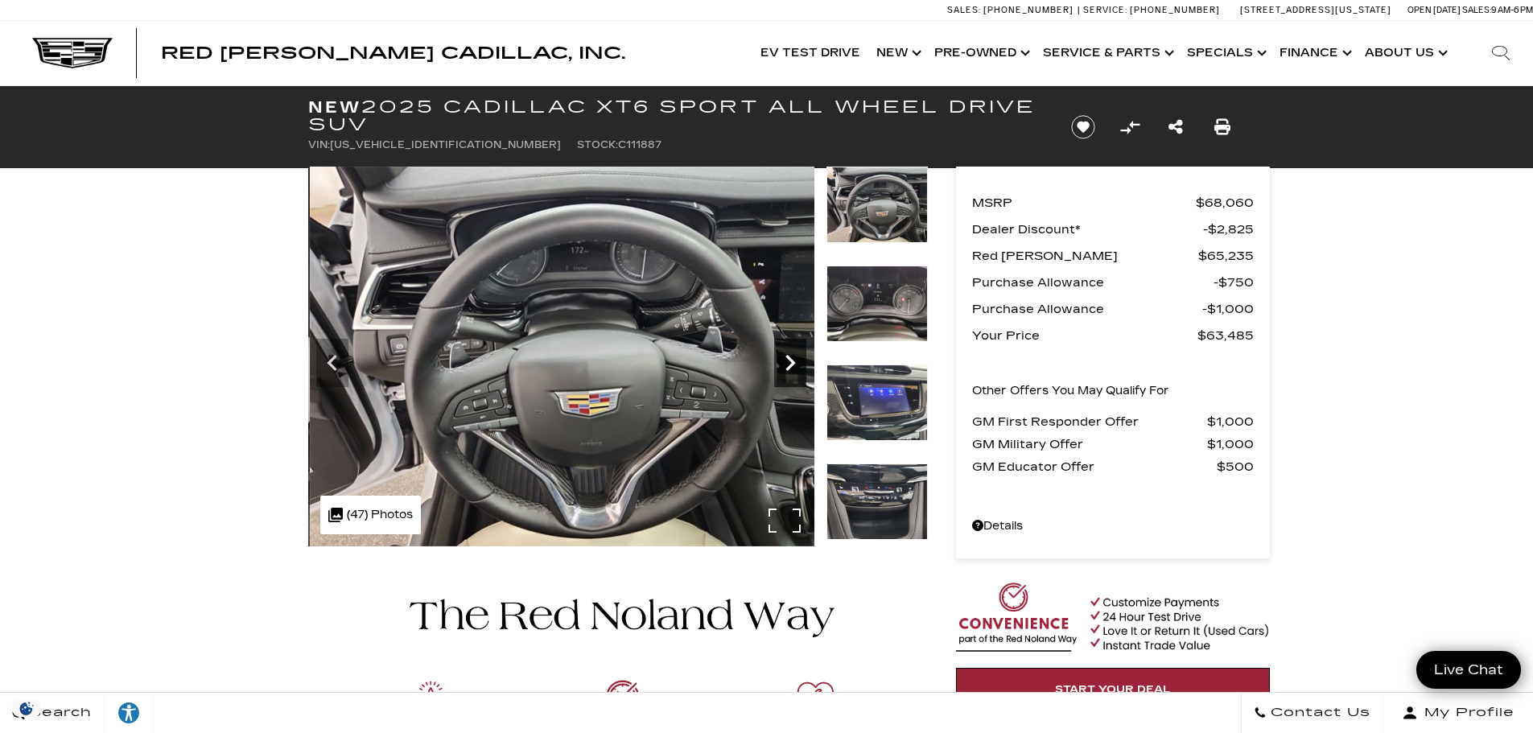
click at [797, 366] on icon "Next" at bounding box center [790, 363] width 32 height 32
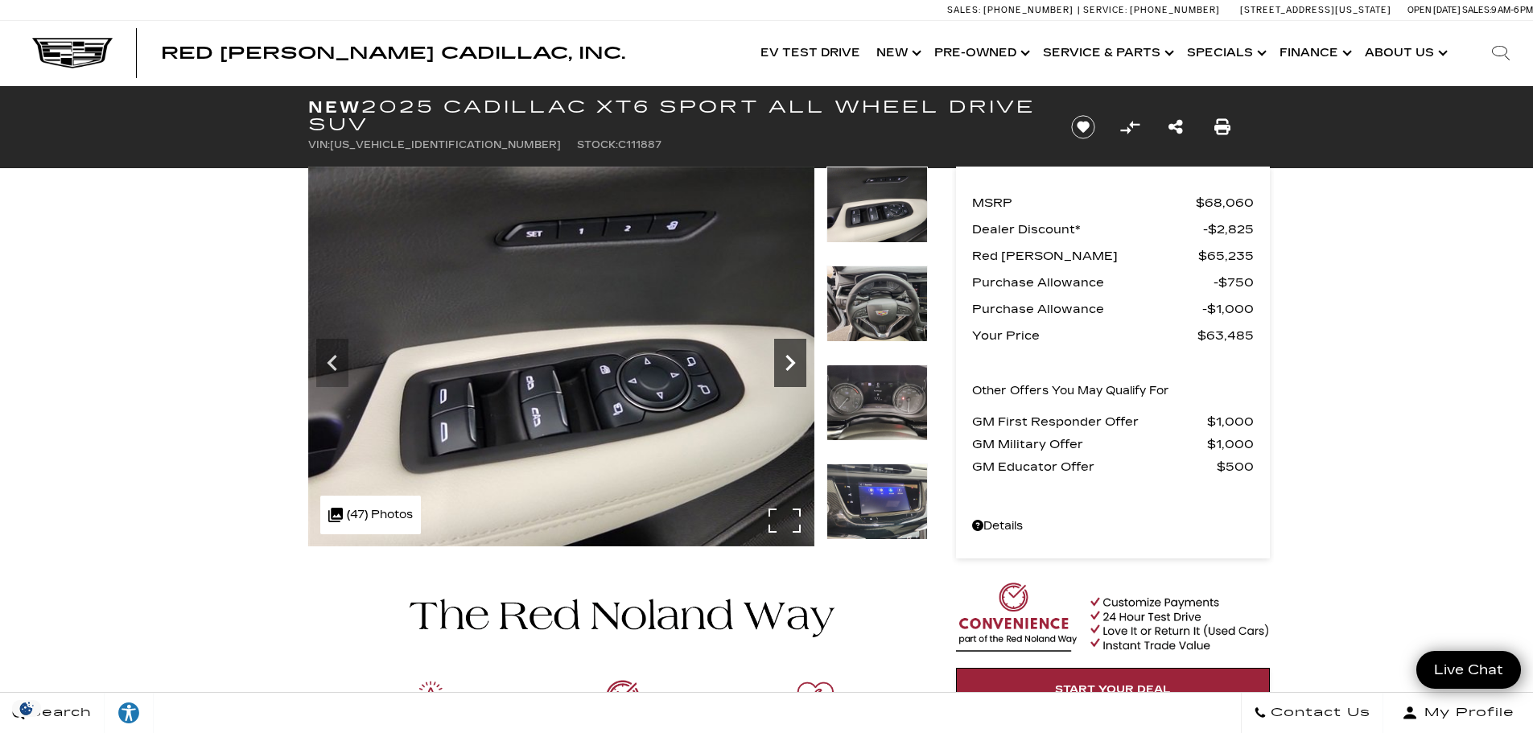
click at [797, 366] on icon "Next" at bounding box center [790, 363] width 32 height 32
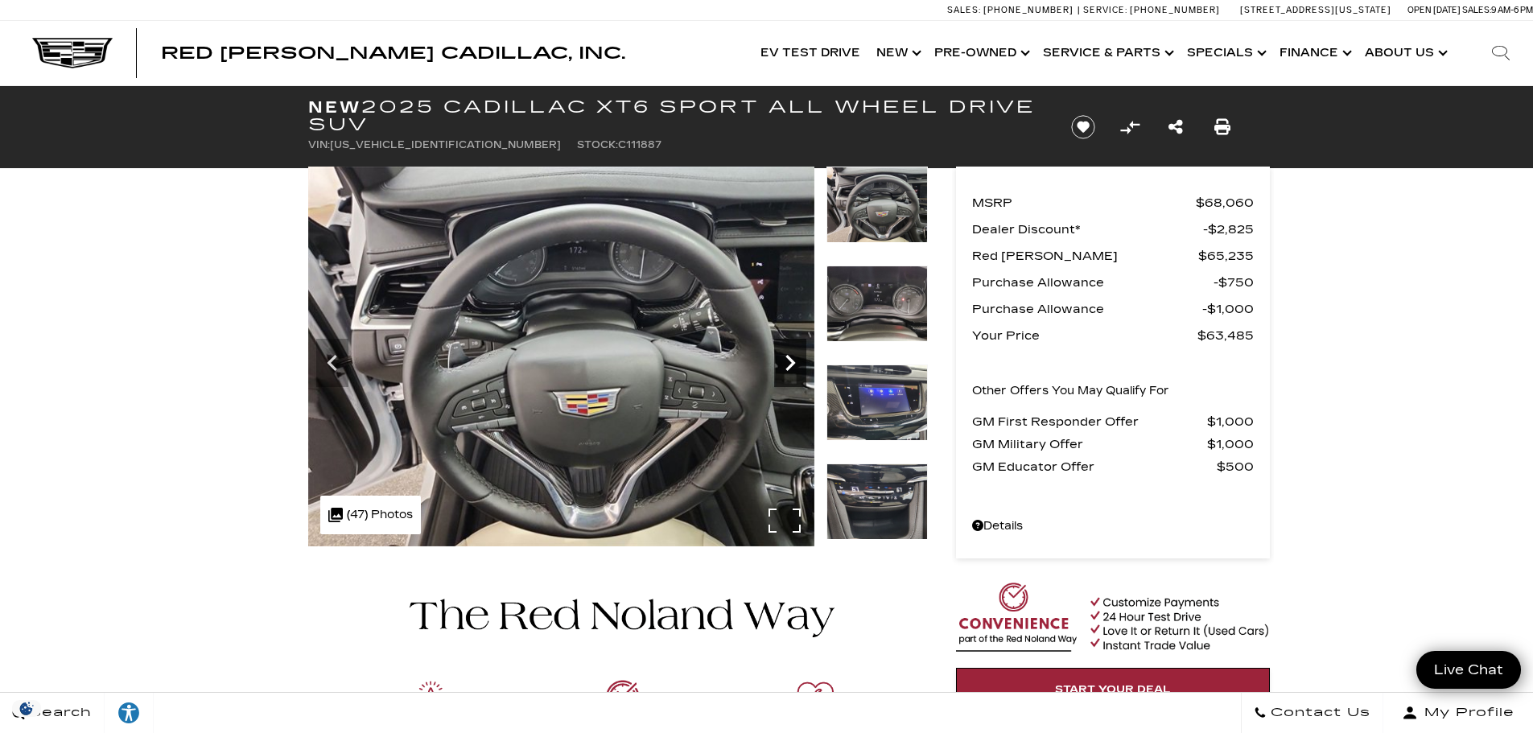
click at [797, 366] on icon "Next" at bounding box center [790, 363] width 32 height 32
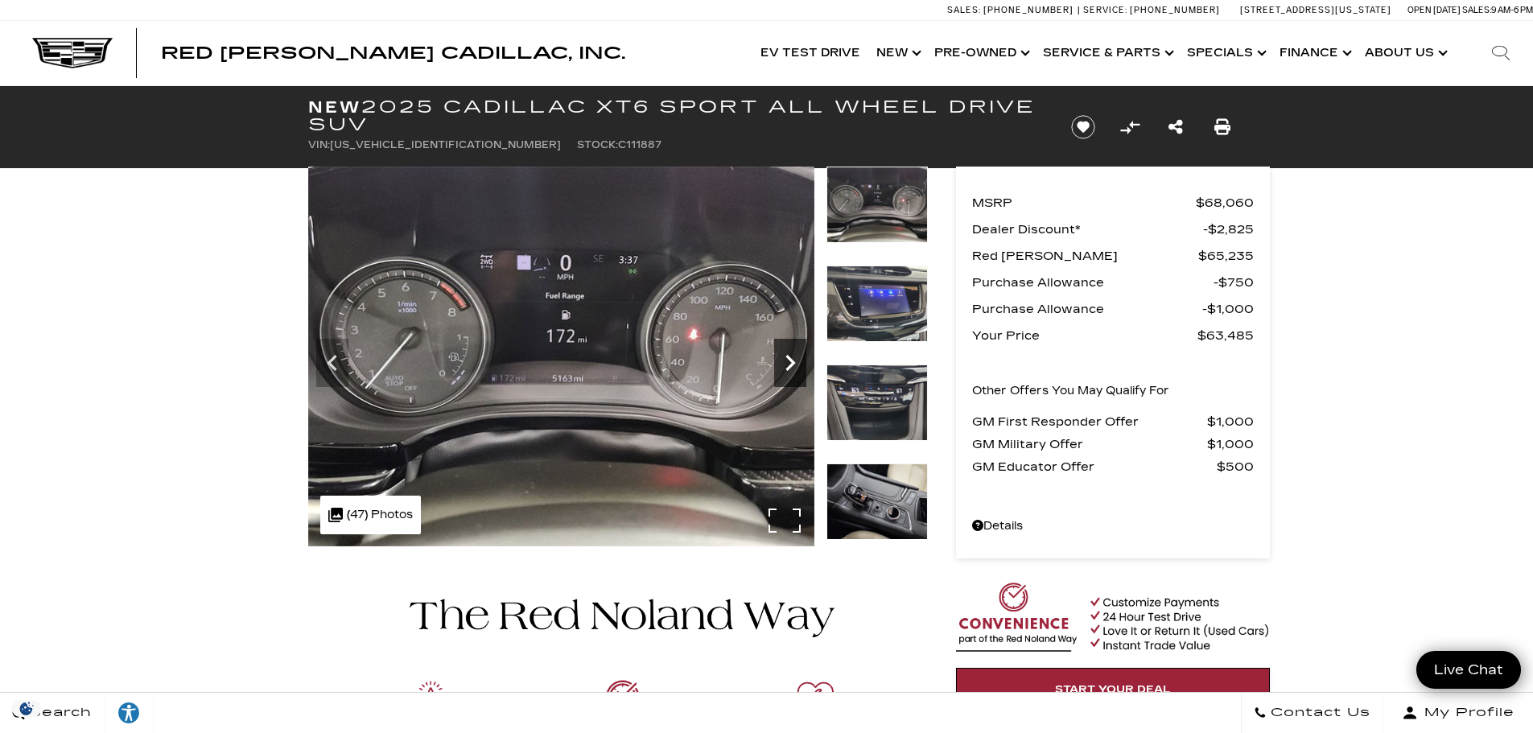
click at [797, 366] on icon "Next" at bounding box center [790, 363] width 32 height 32
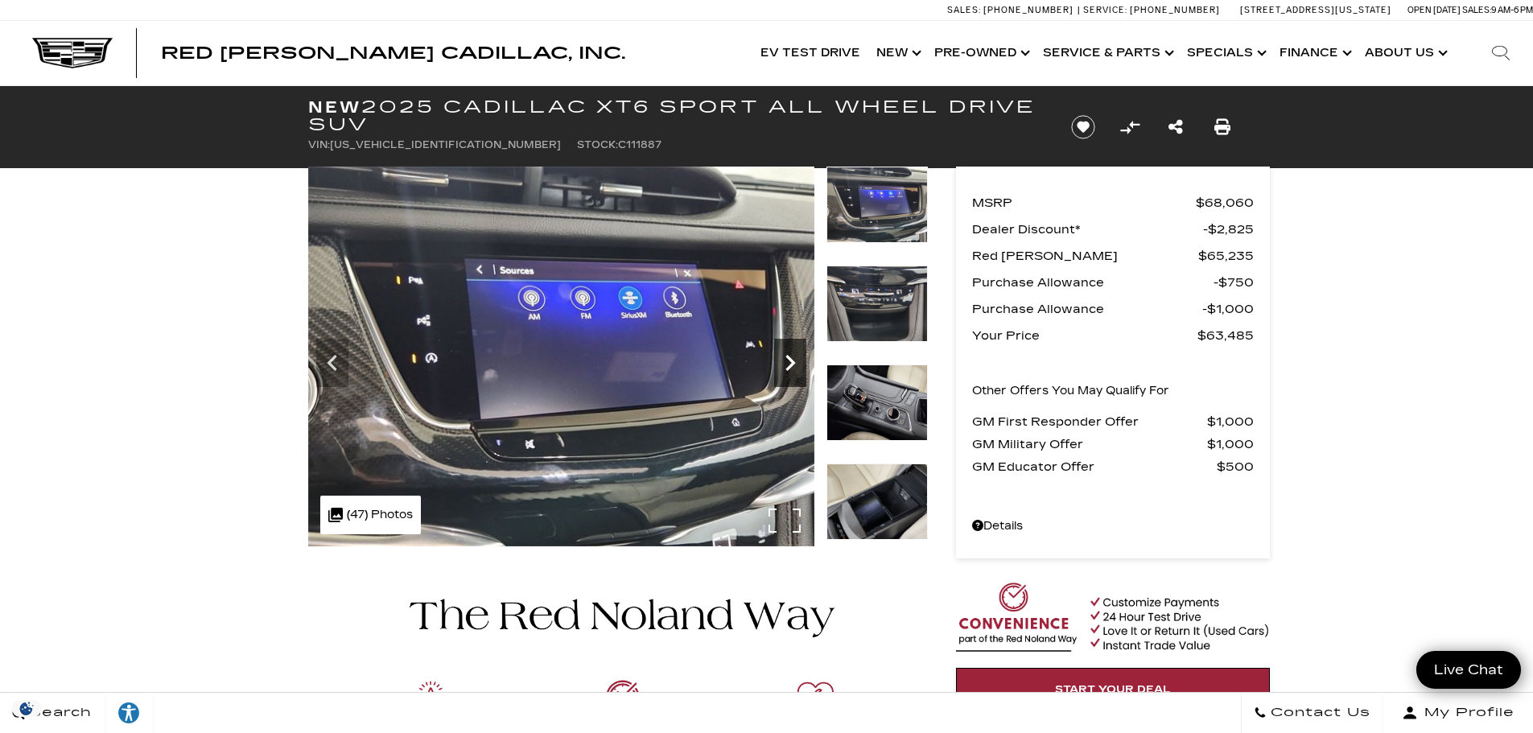
click at [795, 357] on icon "Next" at bounding box center [790, 363] width 32 height 32
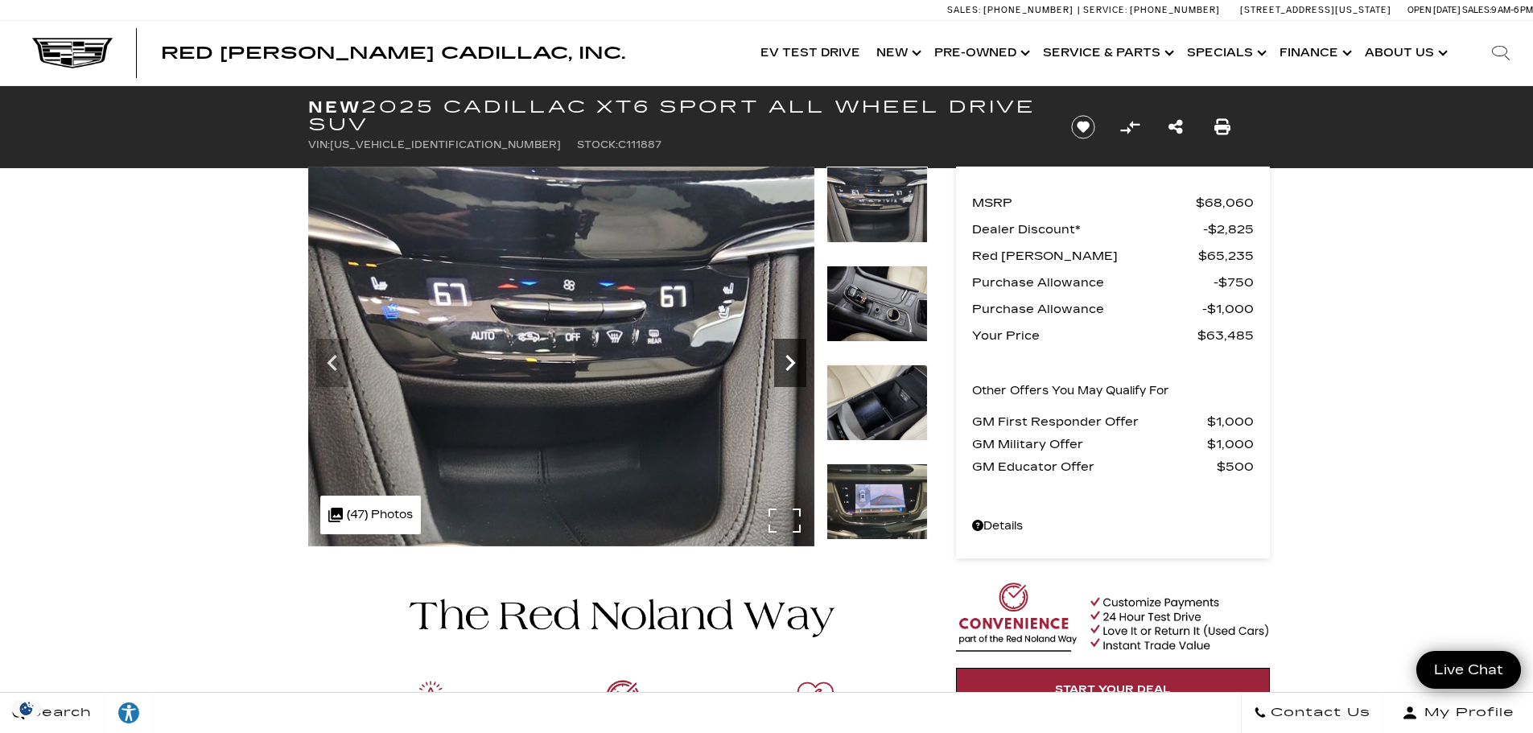
click at [795, 357] on icon "Next" at bounding box center [790, 363] width 32 height 32
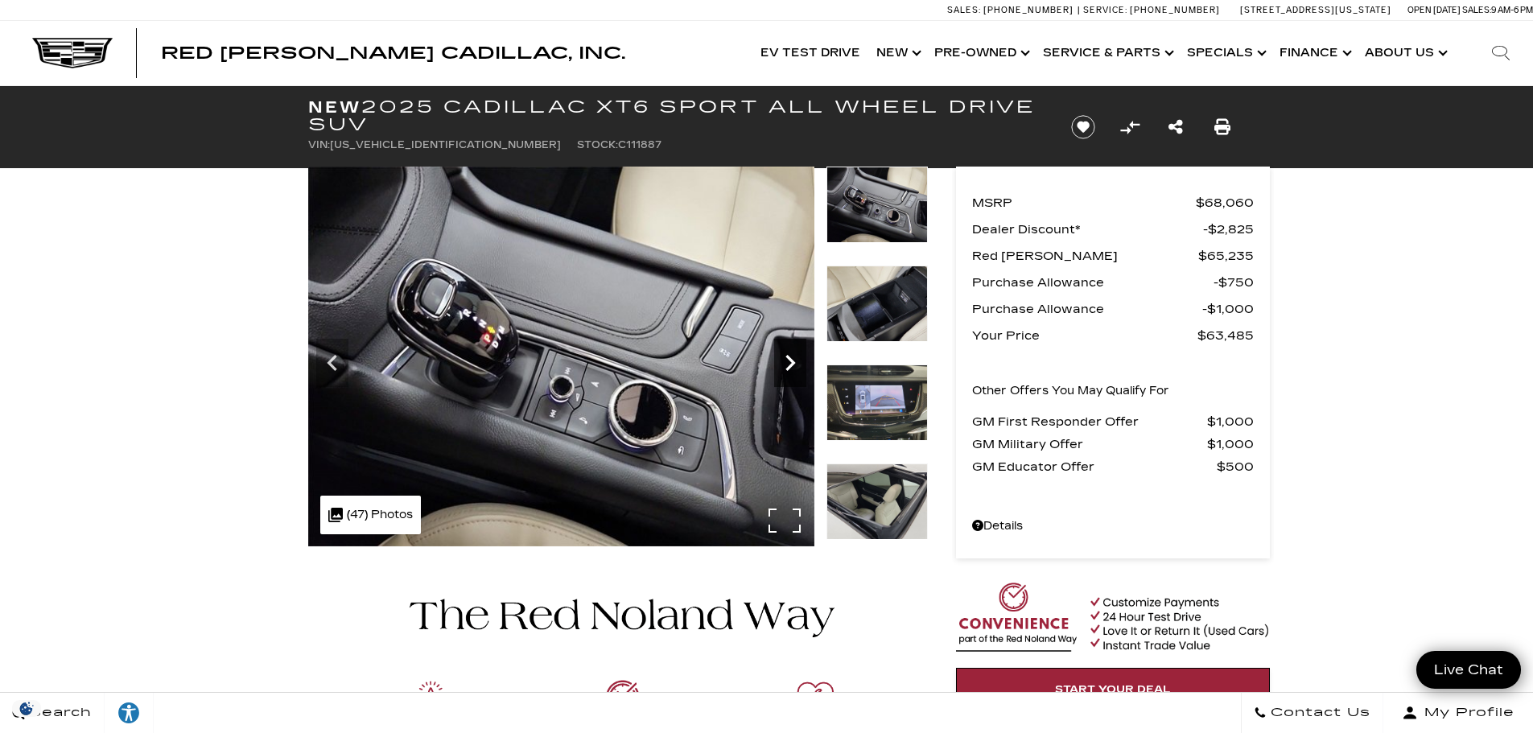
click at [795, 357] on icon "Next" at bounding box center [790, 363] width 32 height 32
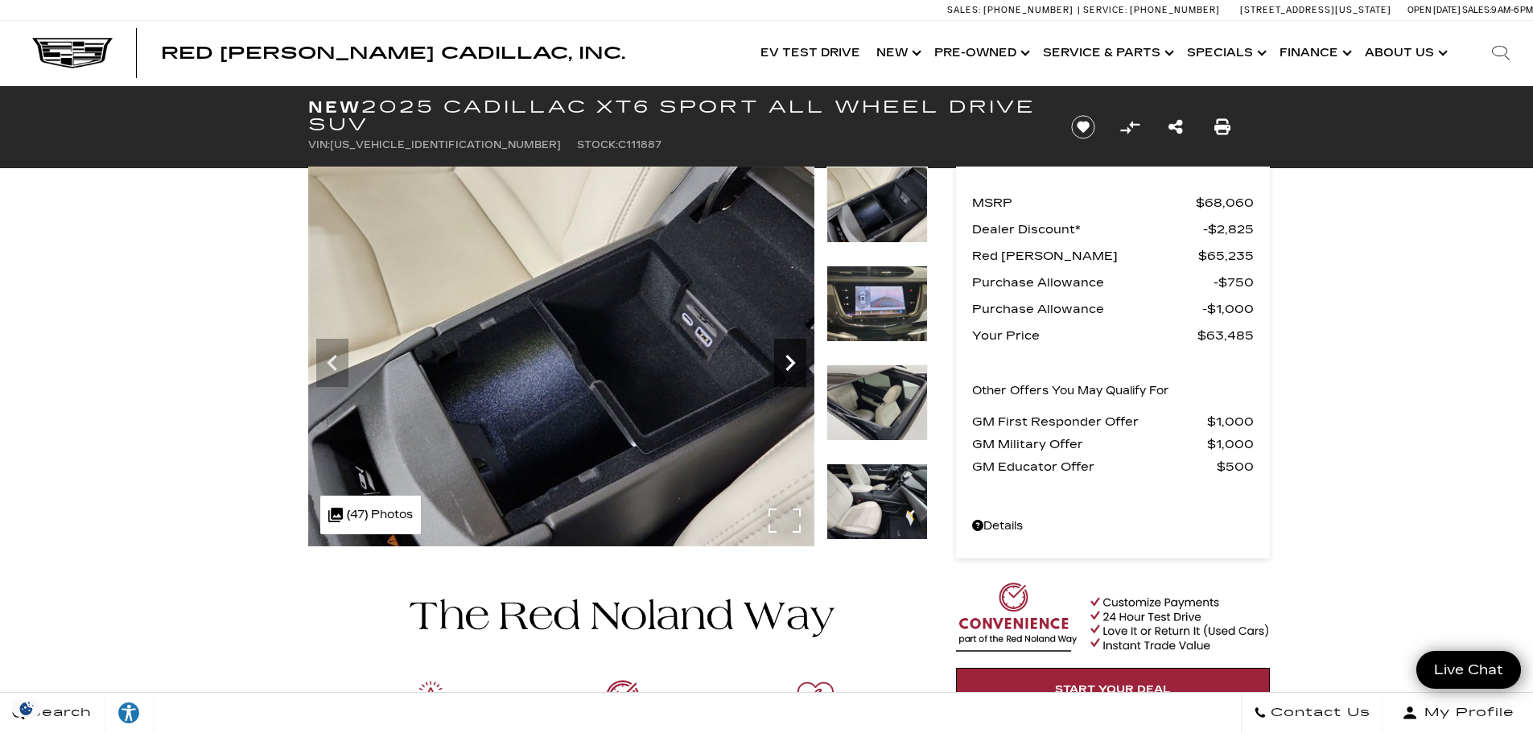
click at [795, 357] on icon "Next" at bounding box center [790, 363] width 32 height 32
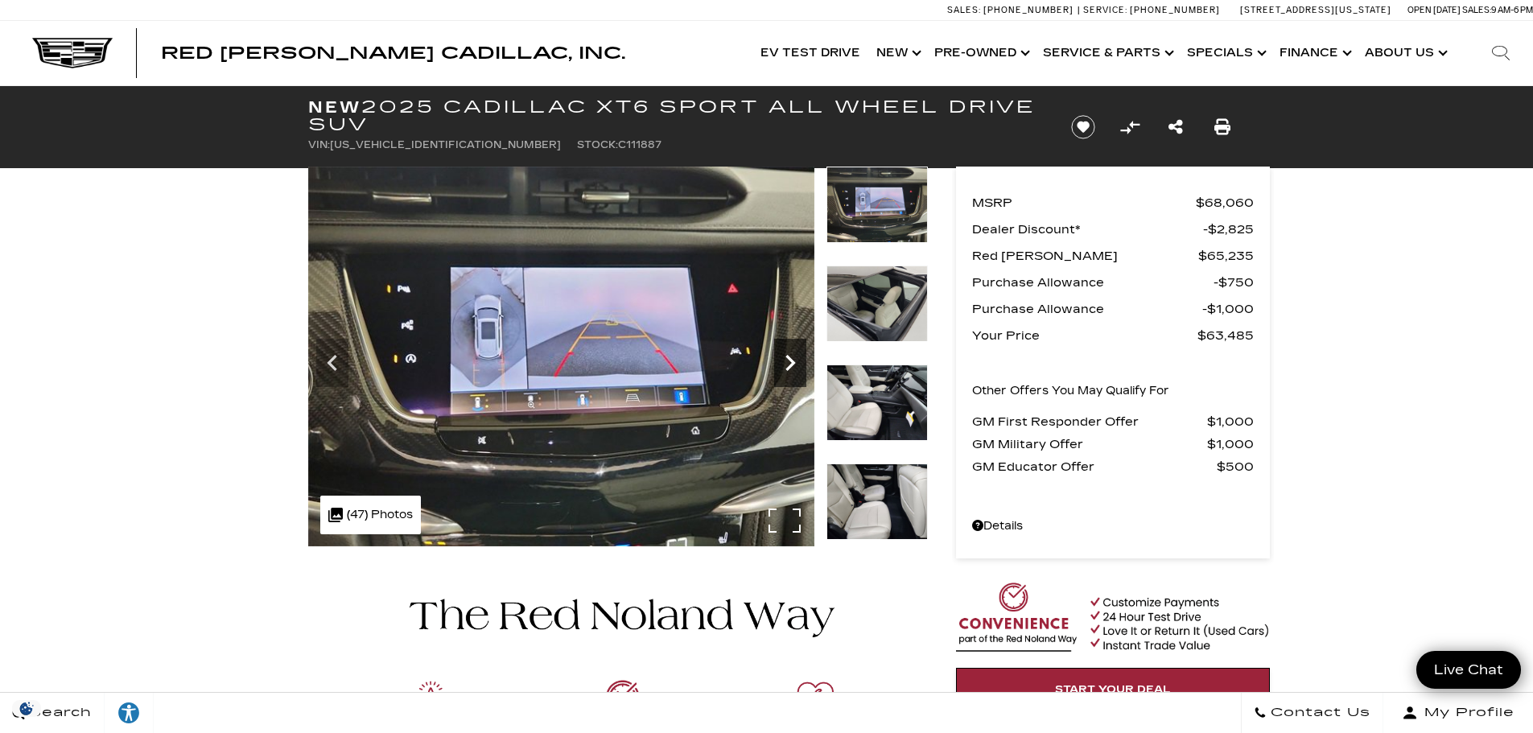
click at [795, 357] on icon "Next" at bounding box center [790, 363] width 32 height 32
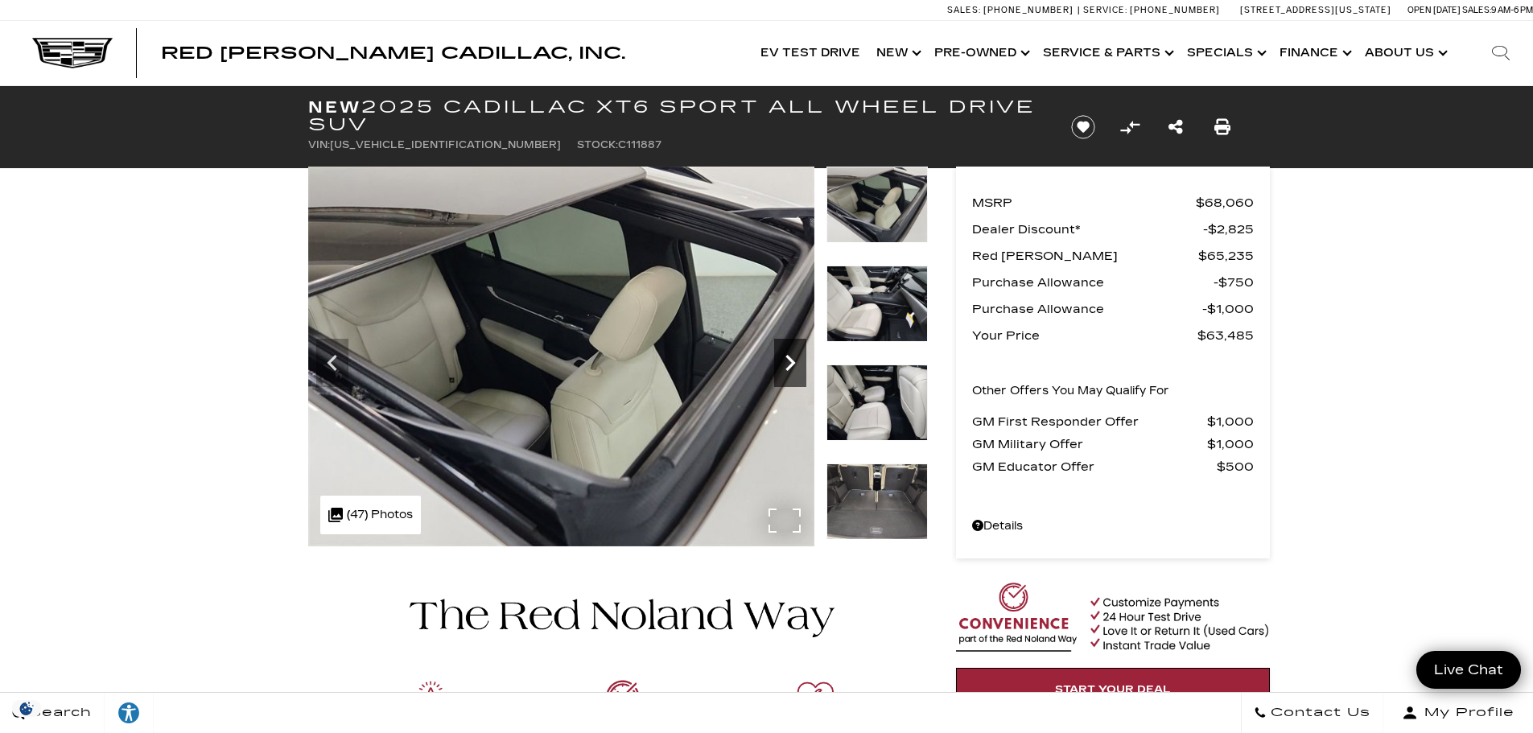
click at [795, 357] on icon "Next" at bounding box center [790, 363] width 32 height 32
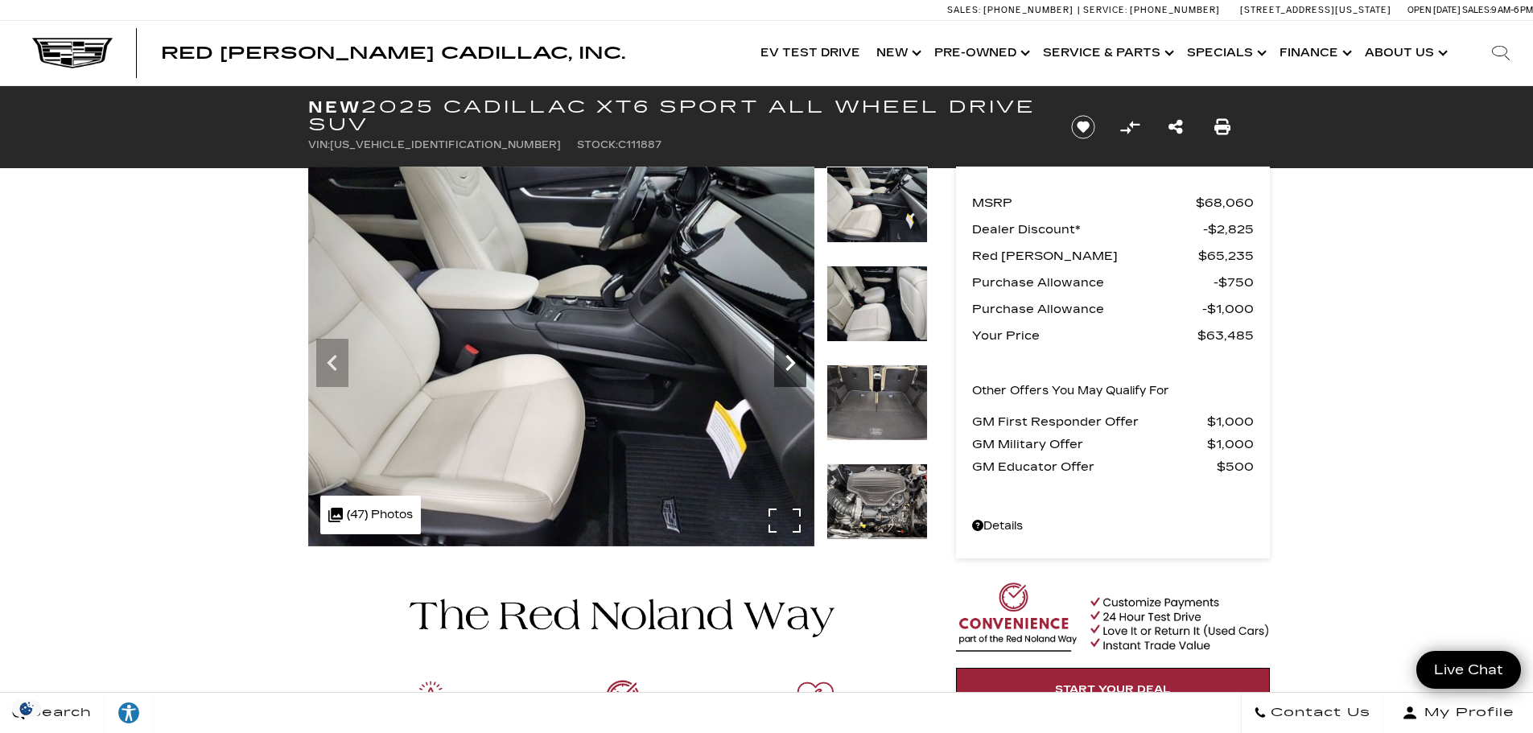
click at [795, 357] on icon "Next" at bounding box center [790, 363] width 32 height 32
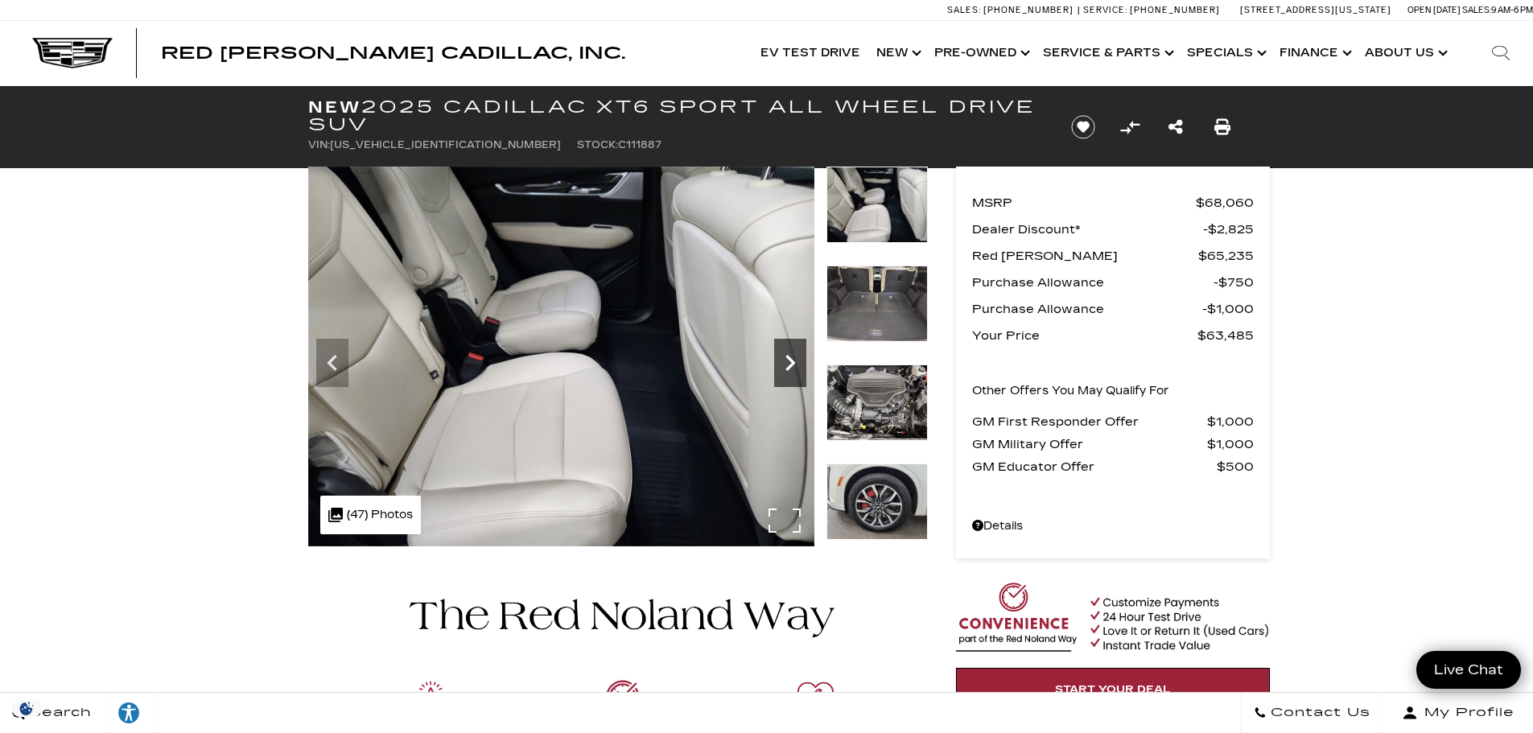
click at [795, 357] on icon "Next" at bounding box center [790, 363] width 32 height 32
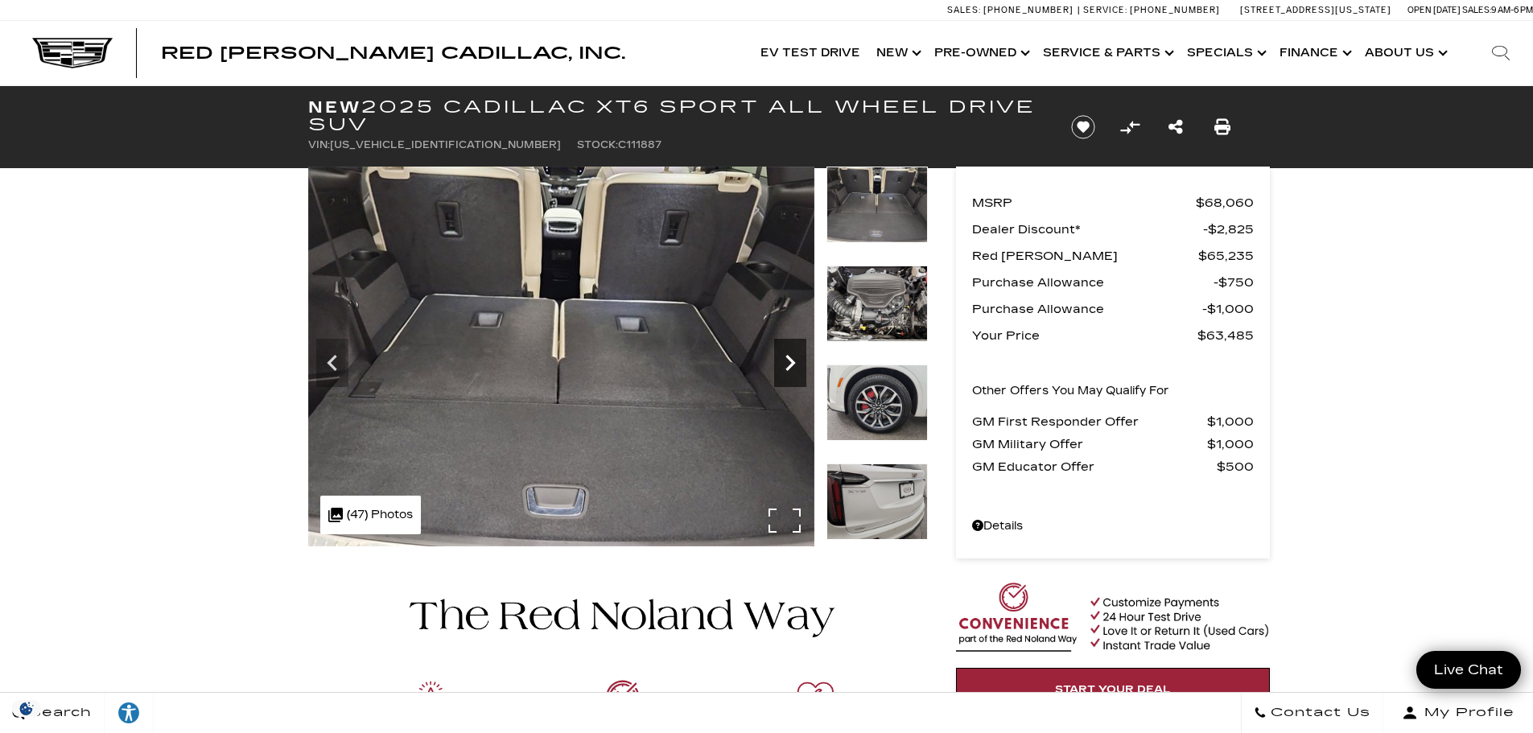
click at [795, 357] on icon "Next" at bounding box center [790, 363] width 32 height 32
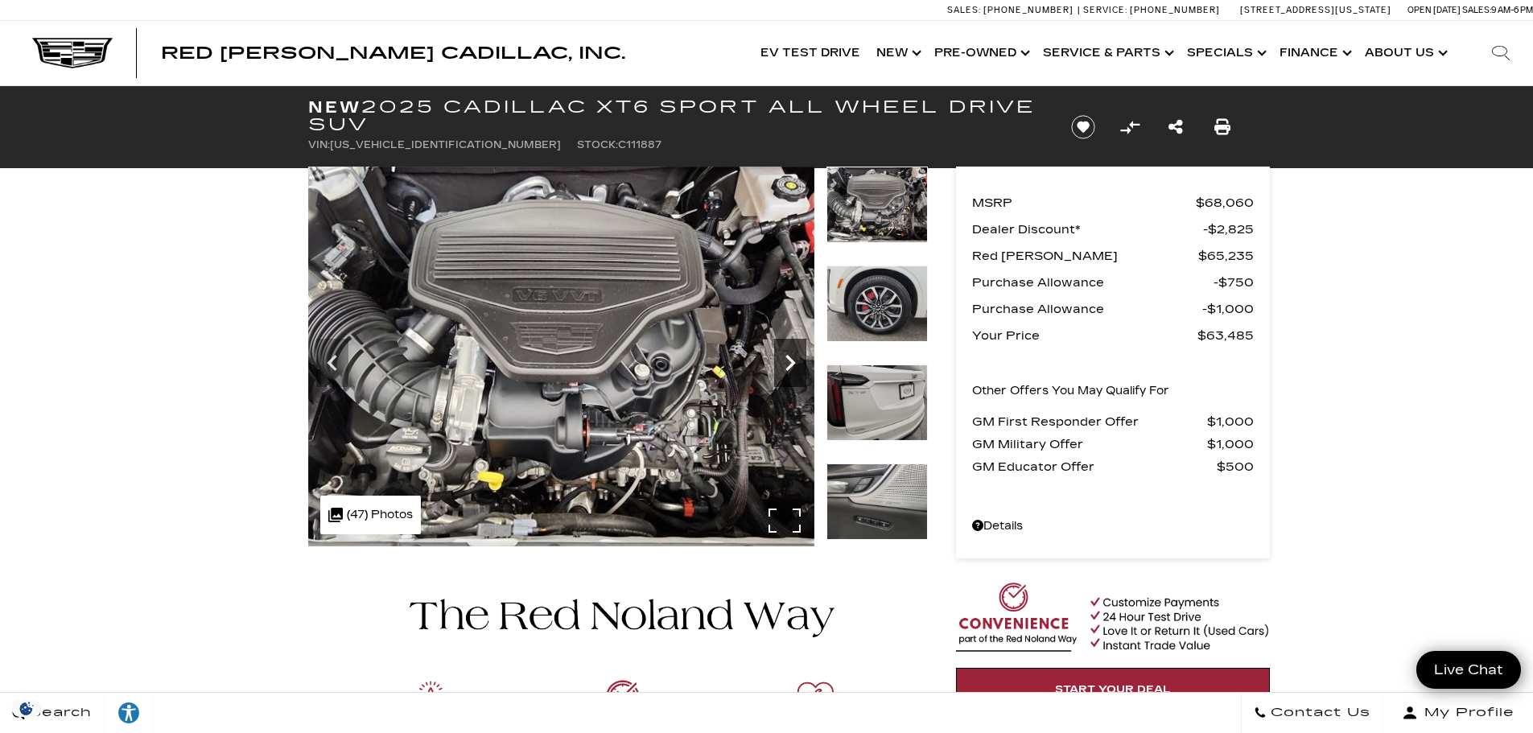
click at [795, 357] on icon "Next" at bounding box center [790, 363] width 32 height 32
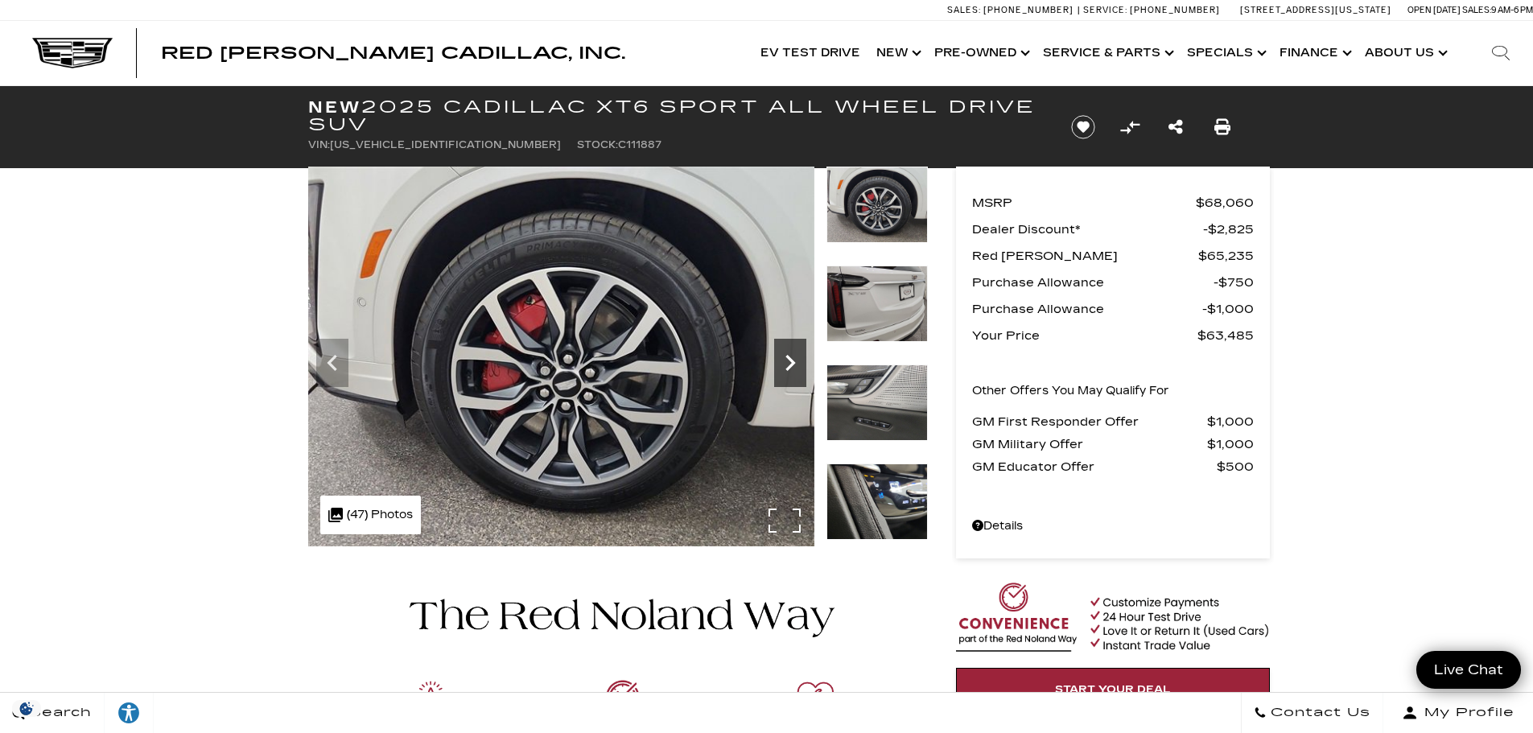
click at [795, 357] on icon "Next" at bounding box center [790, 363] width 32 height 32
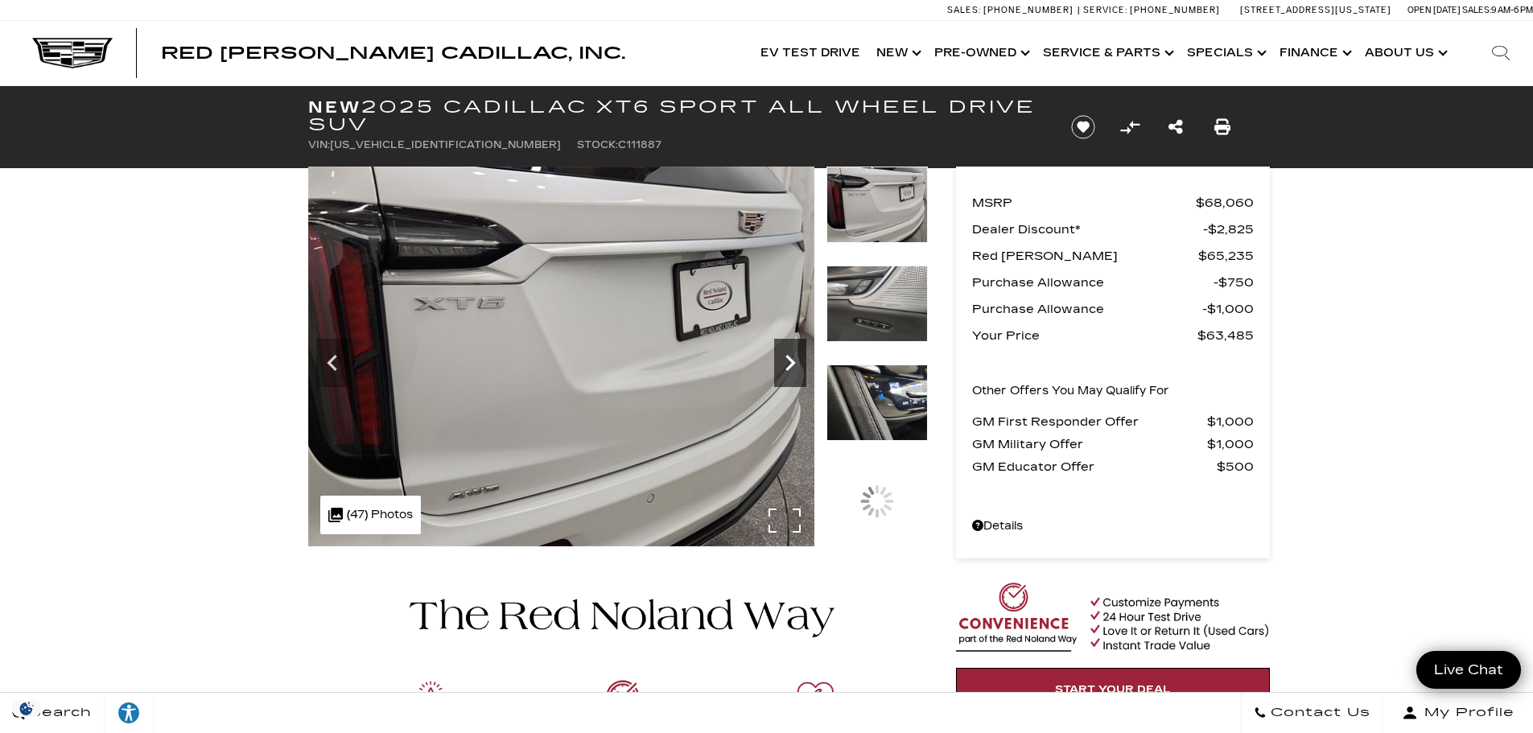
click at [795, 357] on icon "Next" at bounding box center [790, 363] width 32 height 32
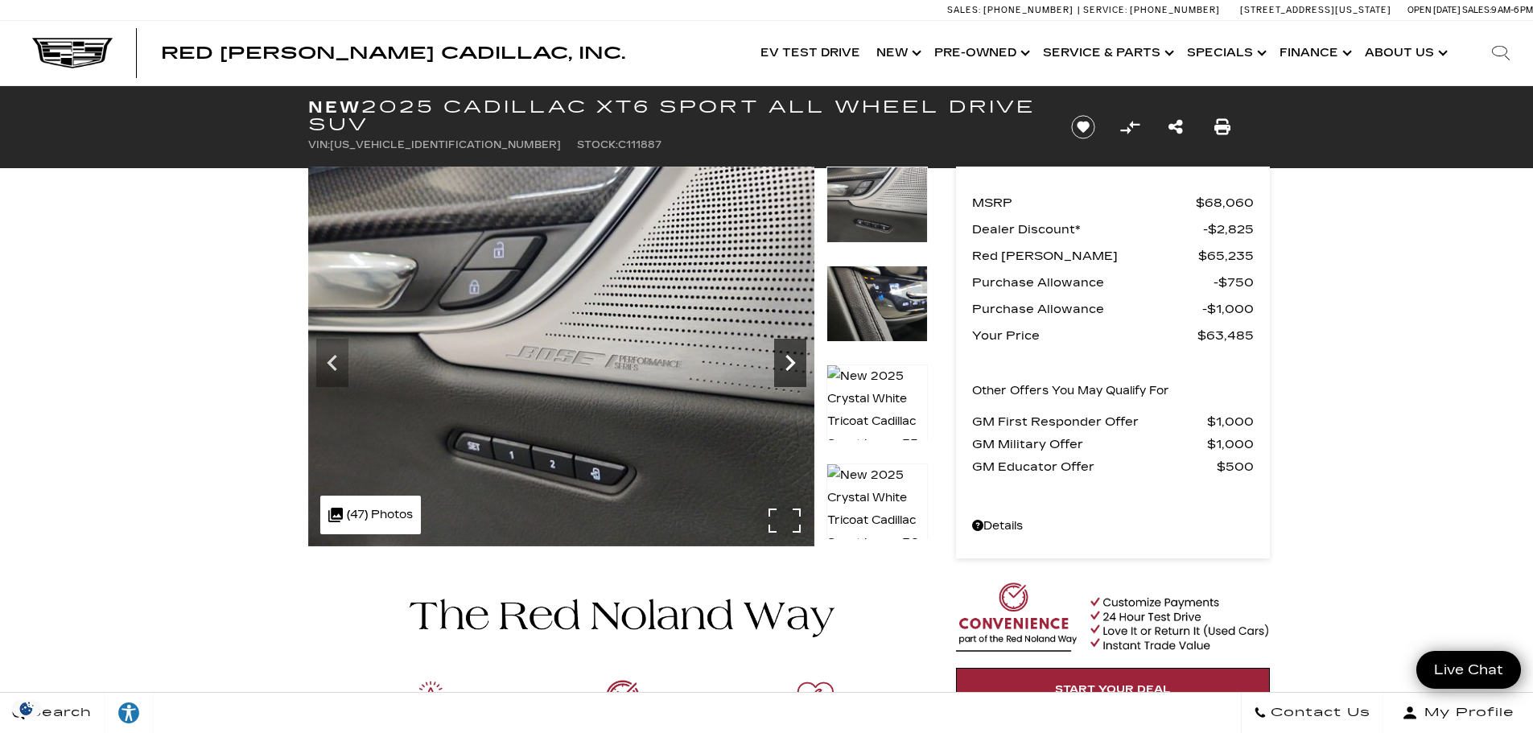
click at [796, 368] on icon "Next" at bounding box center [790, 363] width 32 height 32
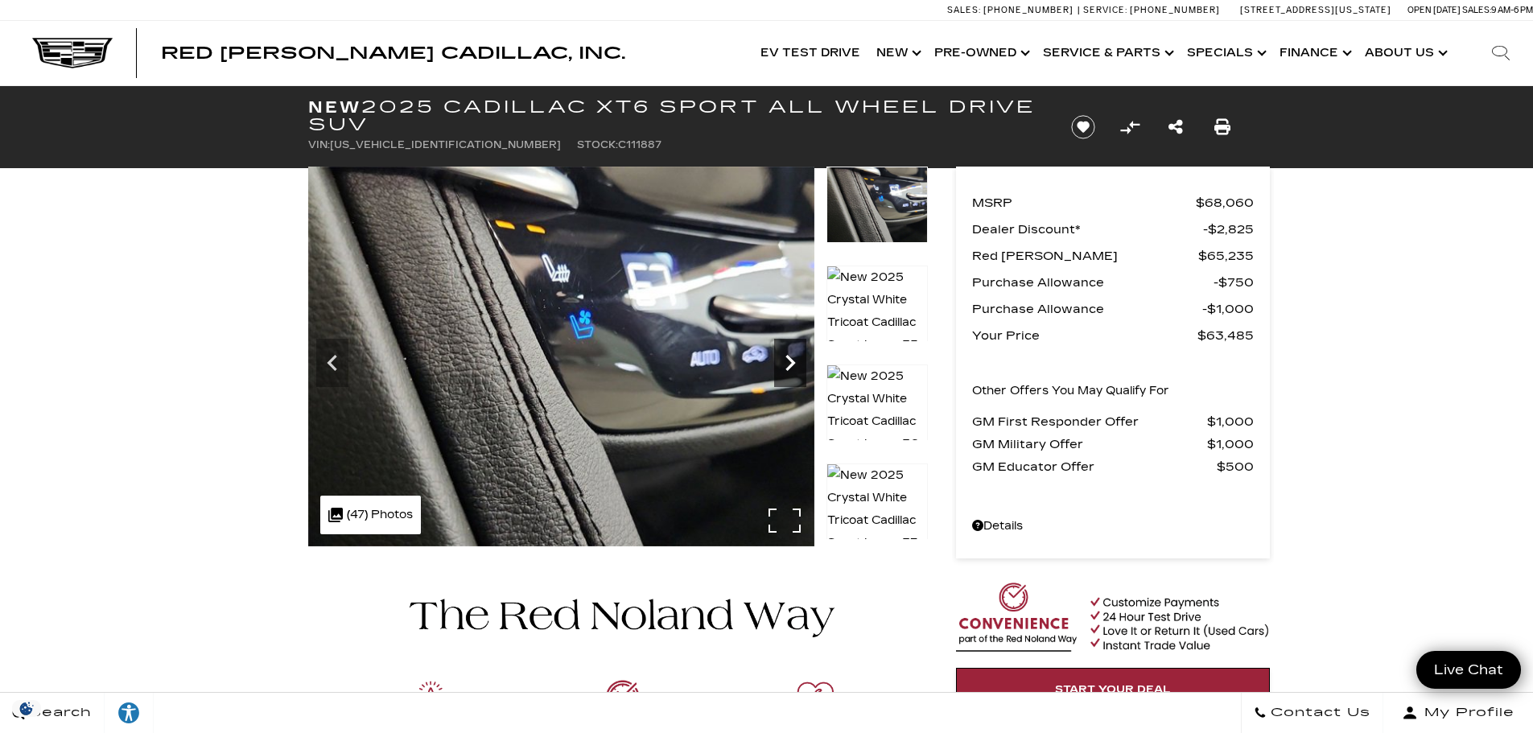
click at [793, 367] on icon "Next" at bounding box center [790, 363] width 32 height 32
